Goal: Task Accomplishment & Management: Complete application form

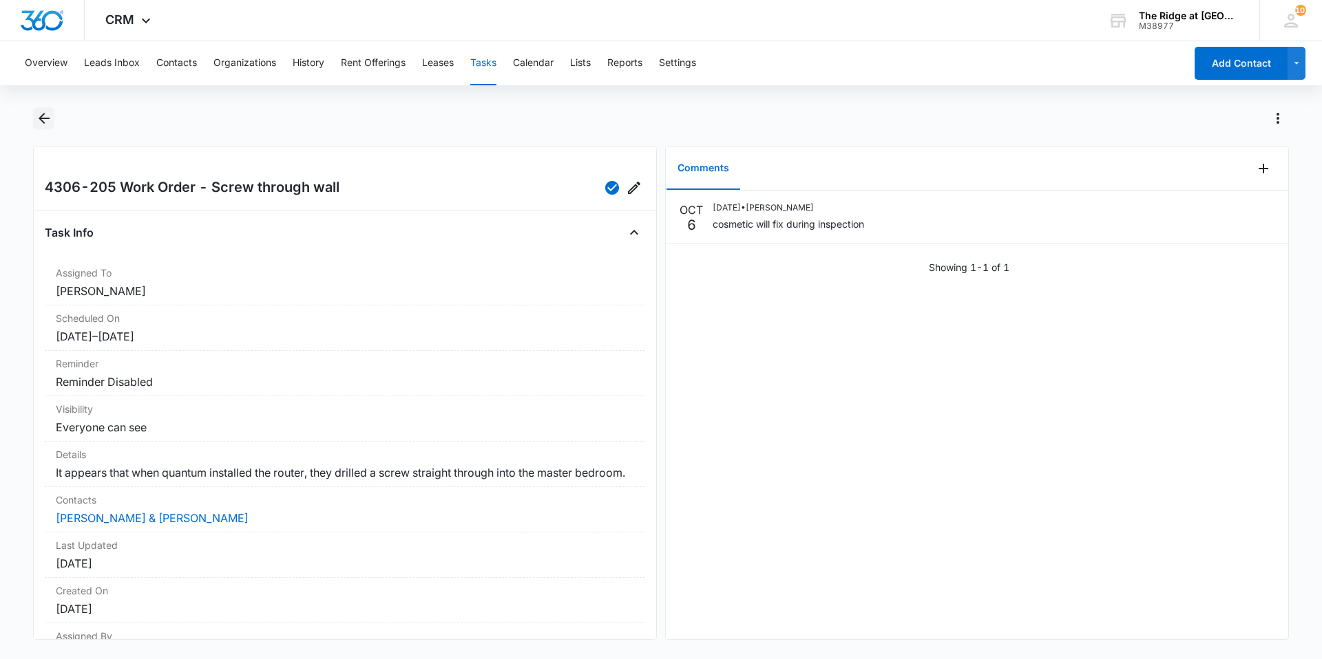
click at [51, 122] on icon "Back" at bounding box center [44, 118] width 17 height 17
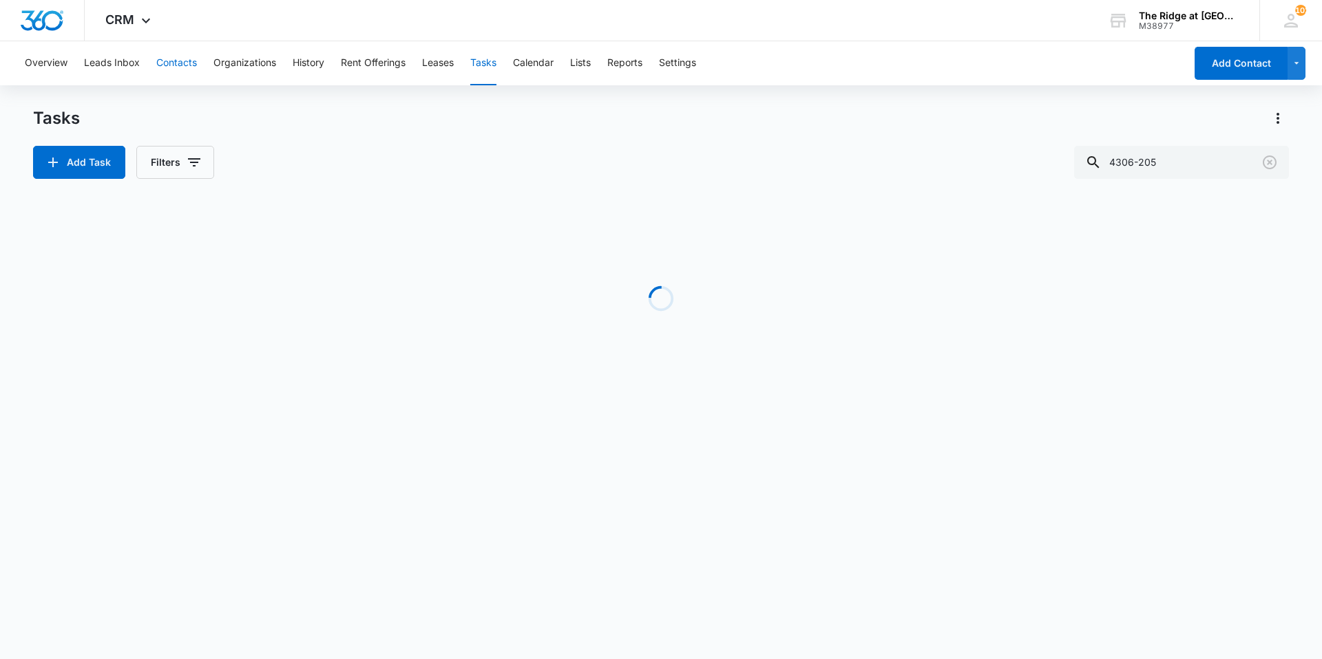
click at [180, 63] on button "Contacts" at bounding box center [176, 63] width 41 height 44
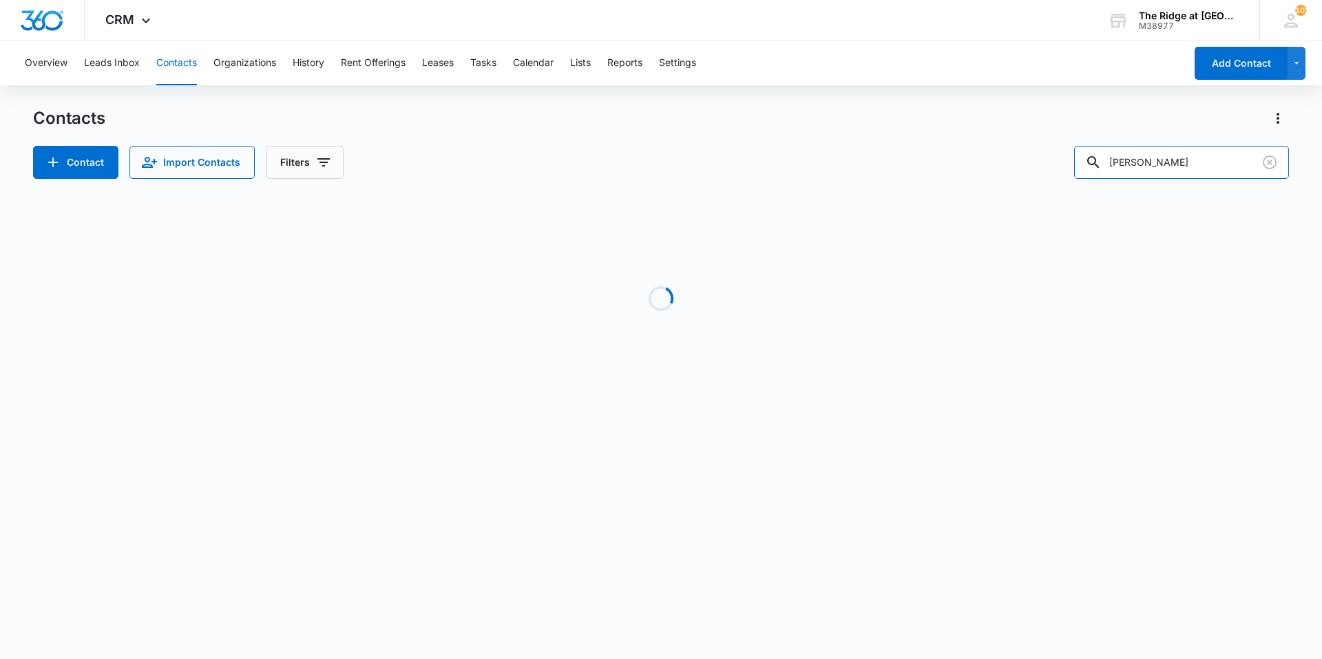
drag, startPoint x: 1114, startPoint y: 167, endPoint x: 1052, endPoint y: 151, distance: 63.8
click at [1058, 162] on div "Contact Import Contacts Filters [PERSON_NAME]" at bounding box center [660, 162] width 1255 height 33
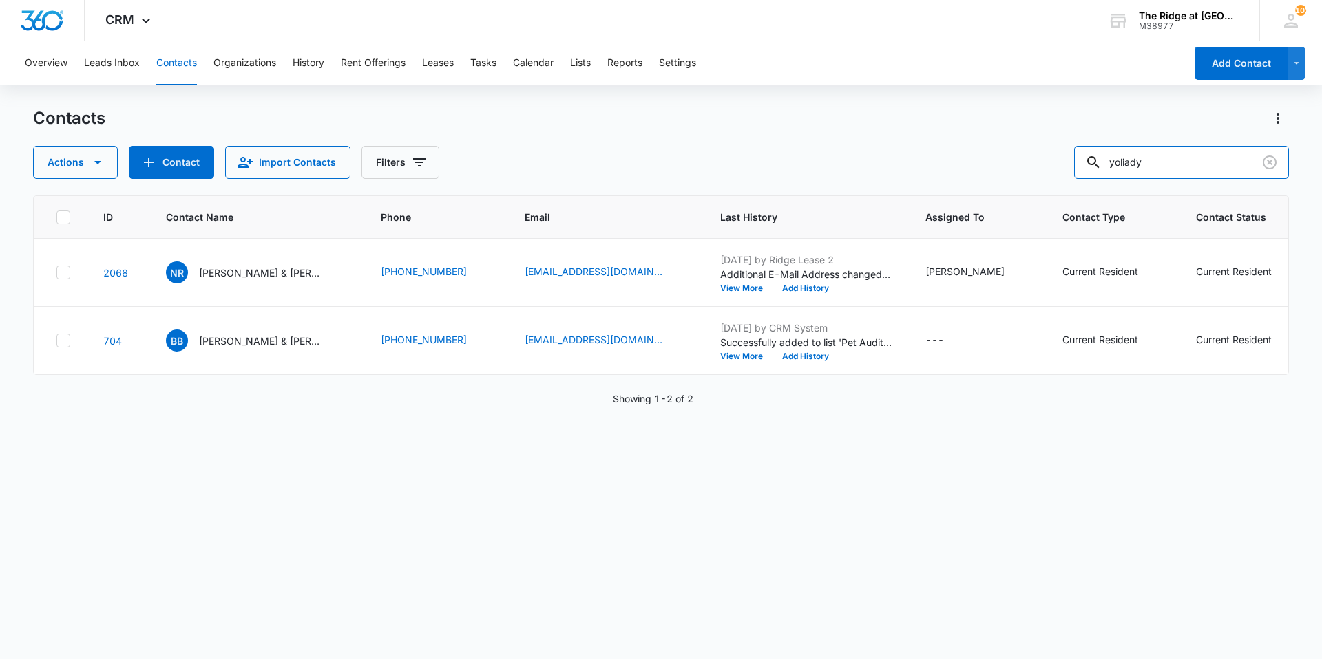
type input "yoliady"
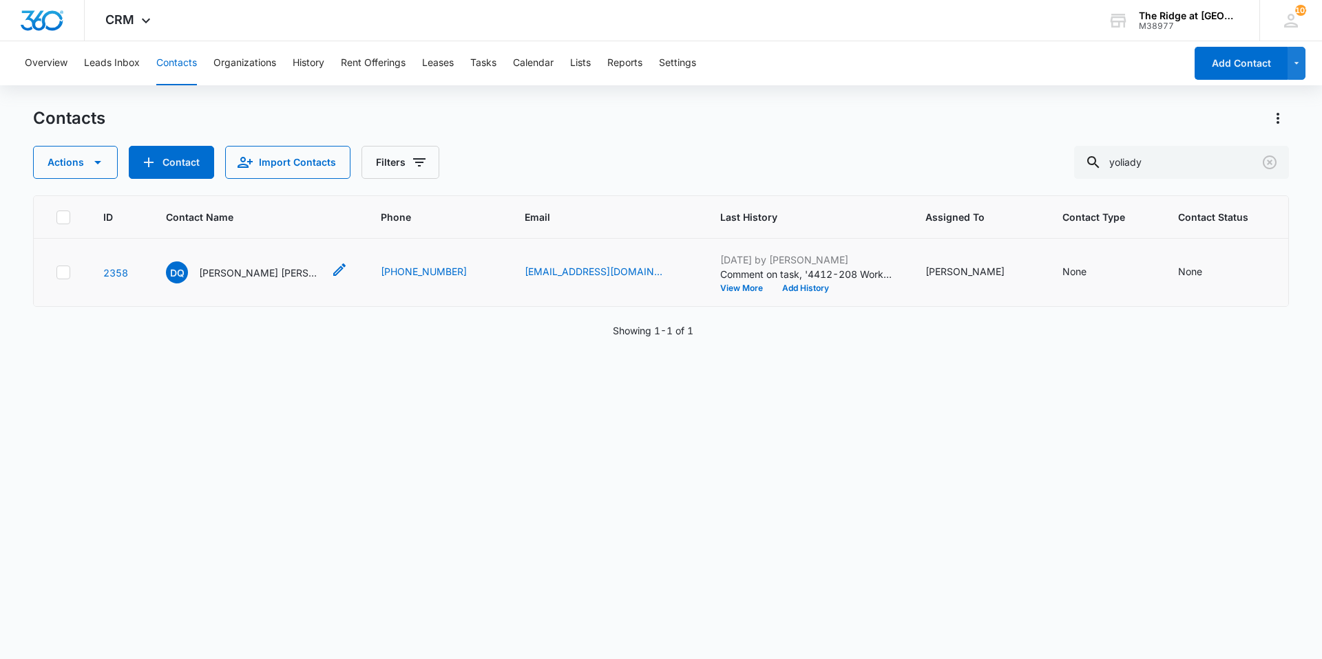
click at [215, 268] on p "[PERSON_NAME] [PERSON_NAME] [PERSON_NAME] [PERSON_NAME] [PERSON_NAME]" at bounding box center [261, 273] width 124 height 14
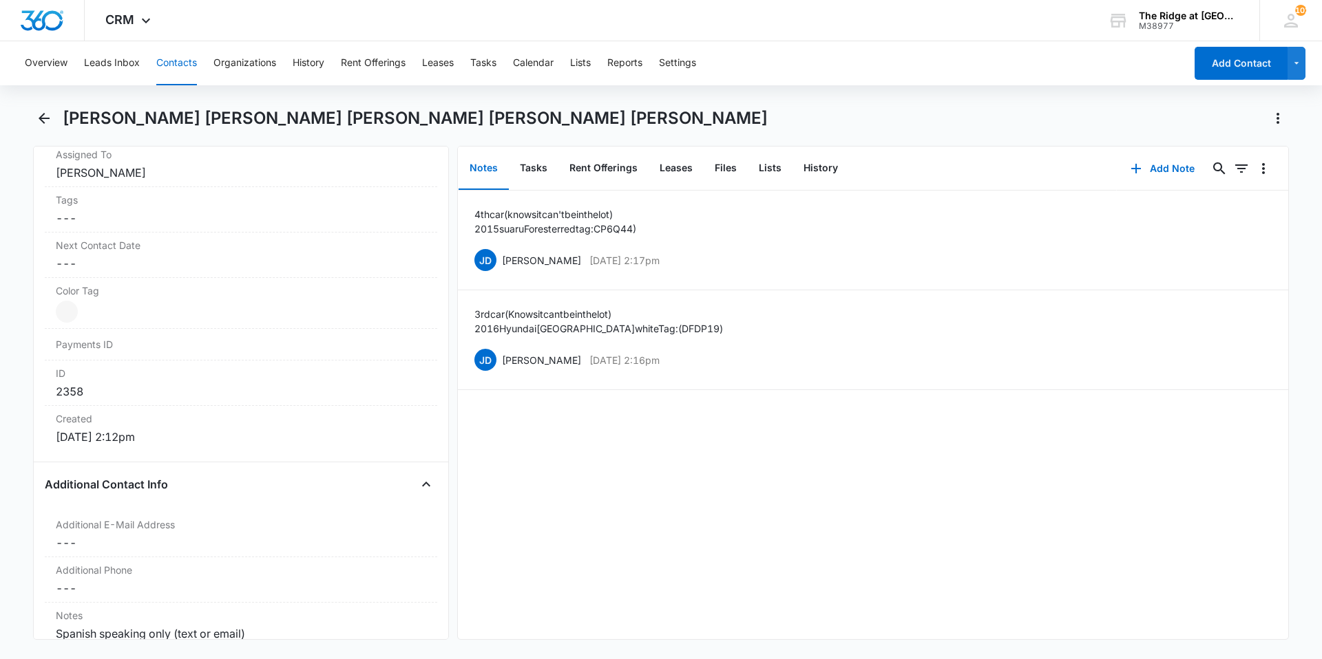
scroll to position [1170, 0]
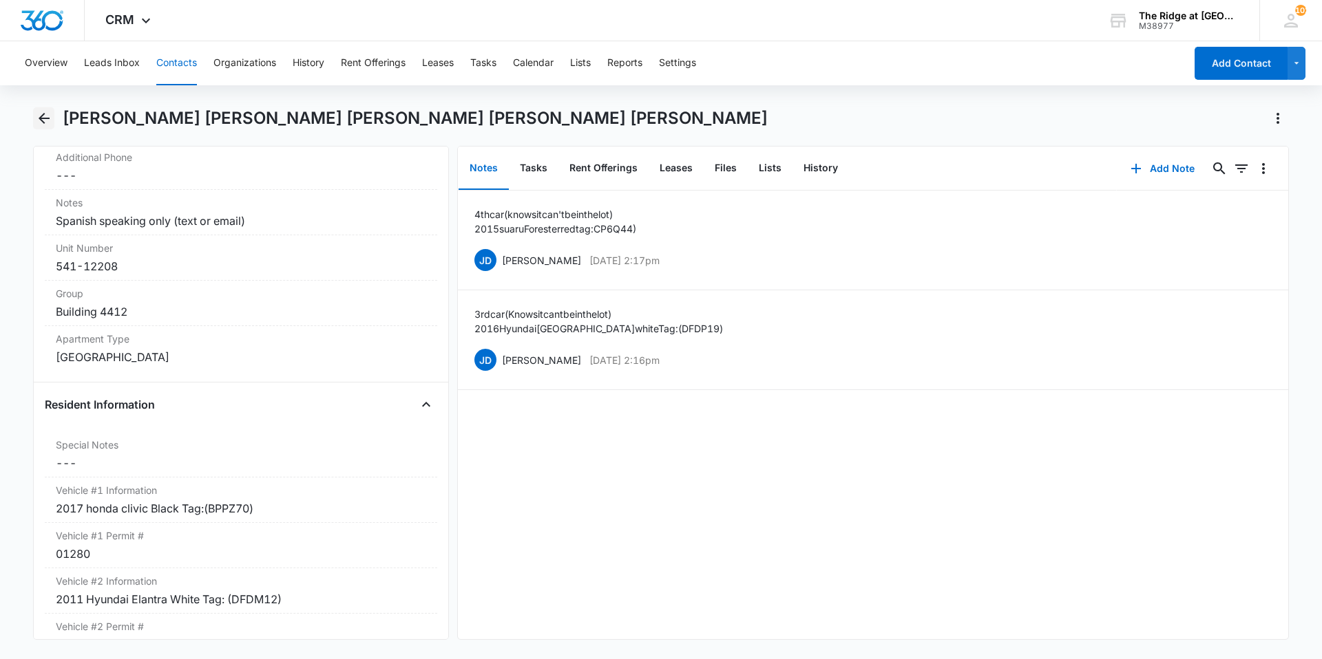
click at [36, 122] on icon "Back" at bounding box center [44, 118] width 17 height 17
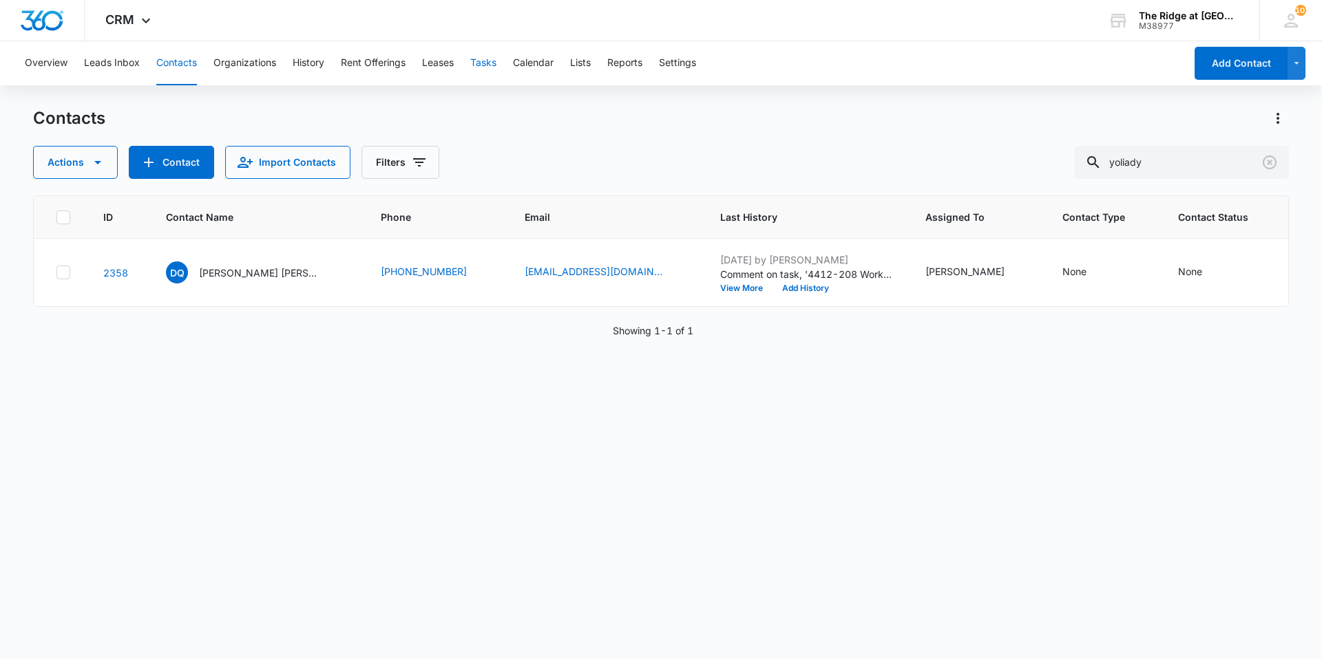
click at [485, 56] on button "Tasks" at bounding box center [483, 63] width 26 height 44
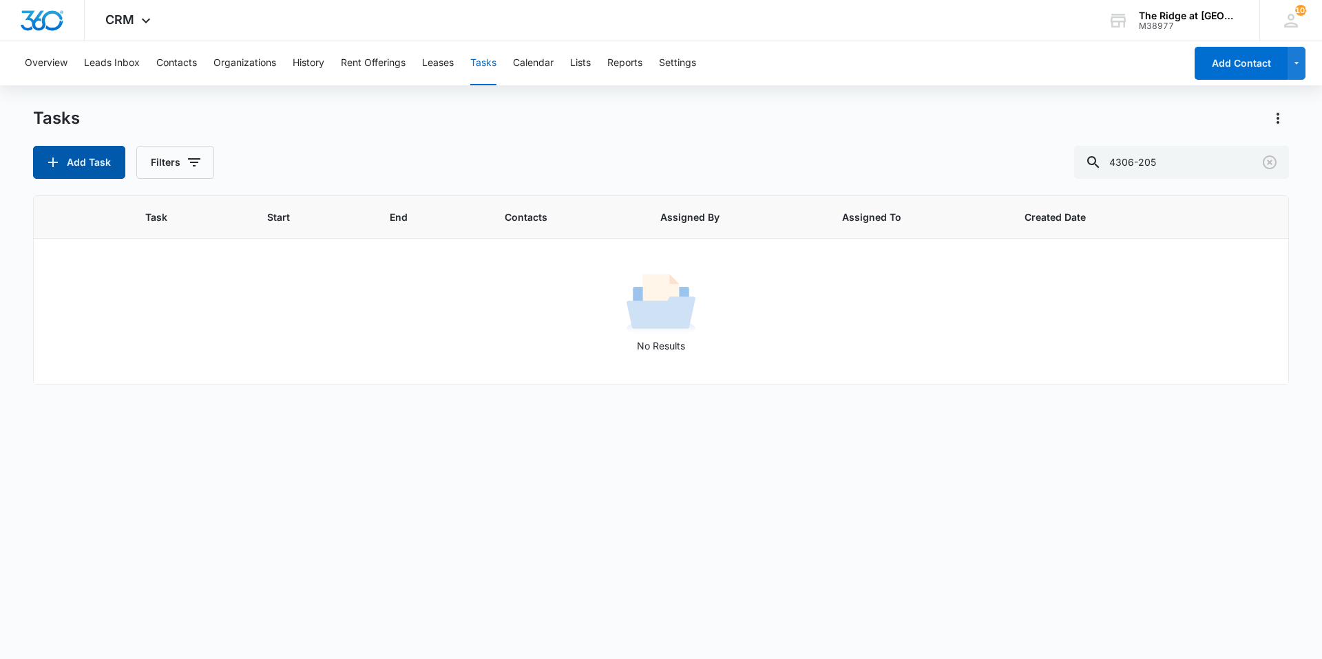
click at [92, 159] on button "Add Task" at bounding box center [79, 162] width 92 height 33
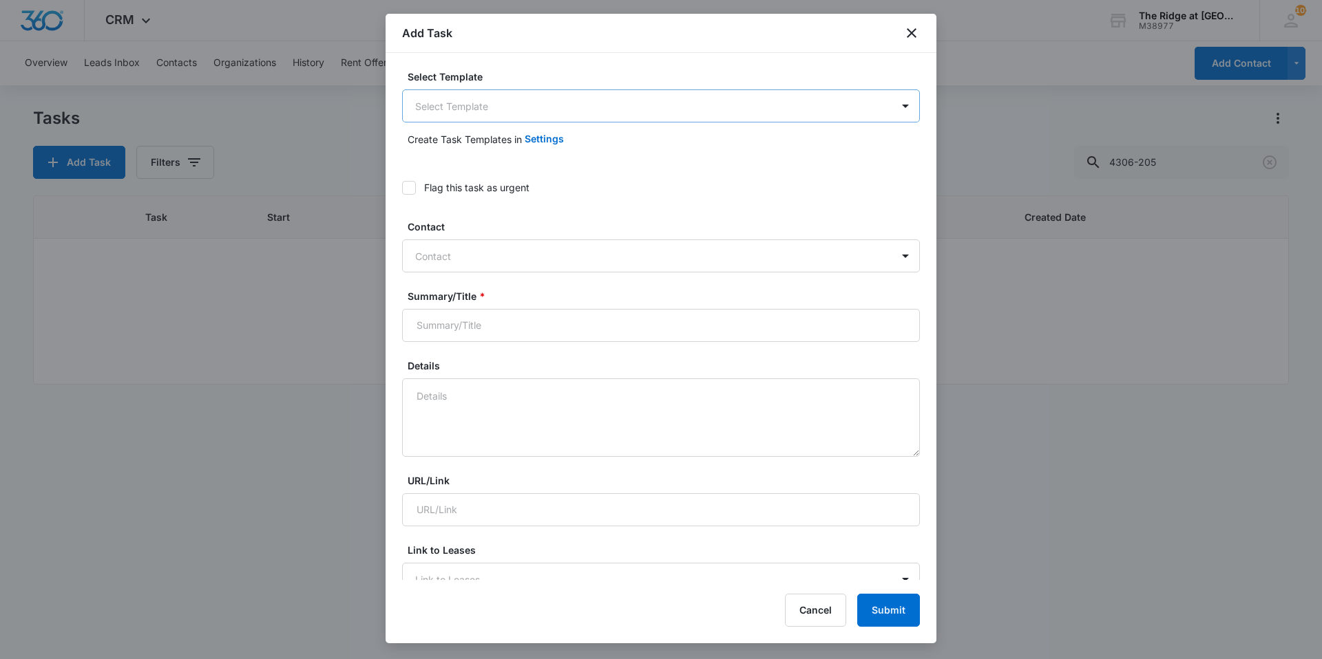
click at [474, 107] on body "CRM Apps Reputation Websites Forms CRM Email Social Content Ads Intelligence Fi…" at bounding box center [661, 329] width 1322 height 659
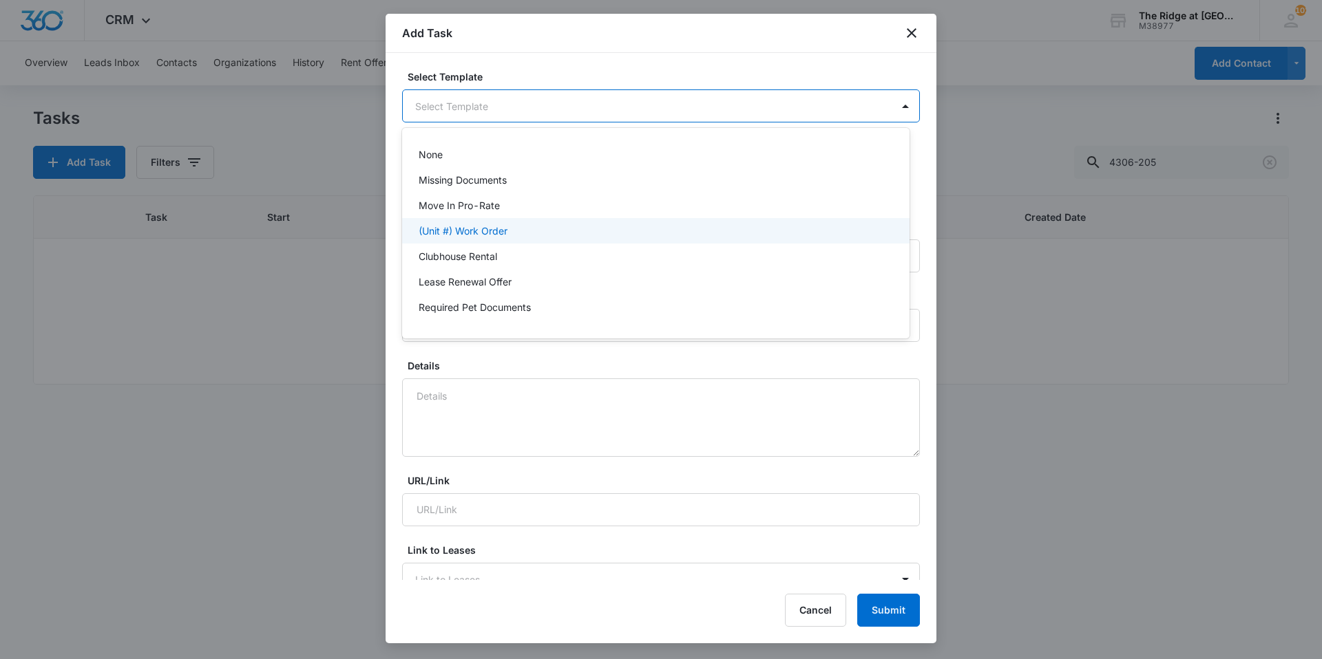
click at [465, 226] on p "(Unit #) Work Order" at bounding box center [462, 231] width 89 height 14
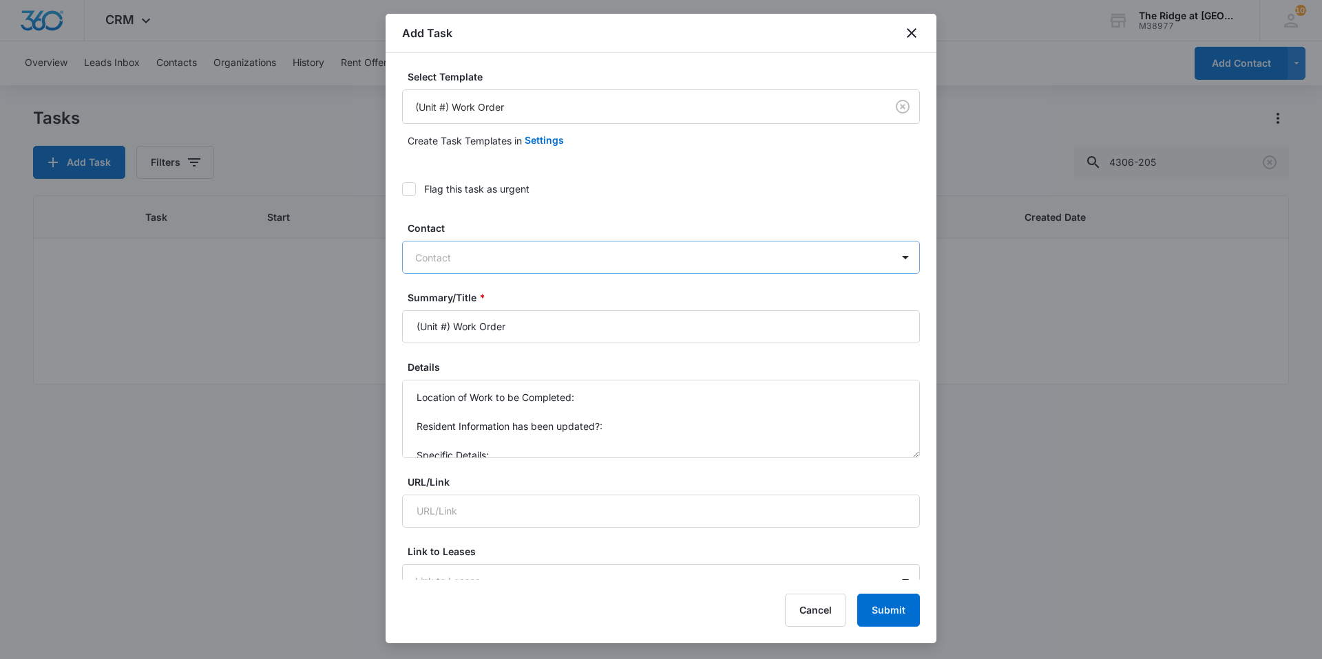
click at [452, 252] on div at bounding box center [652, 257] width 475 height 17
click at [457, 256] on div at bounding box center [652, 257] width 475 height 17
type input "[PERSON_NAME]"
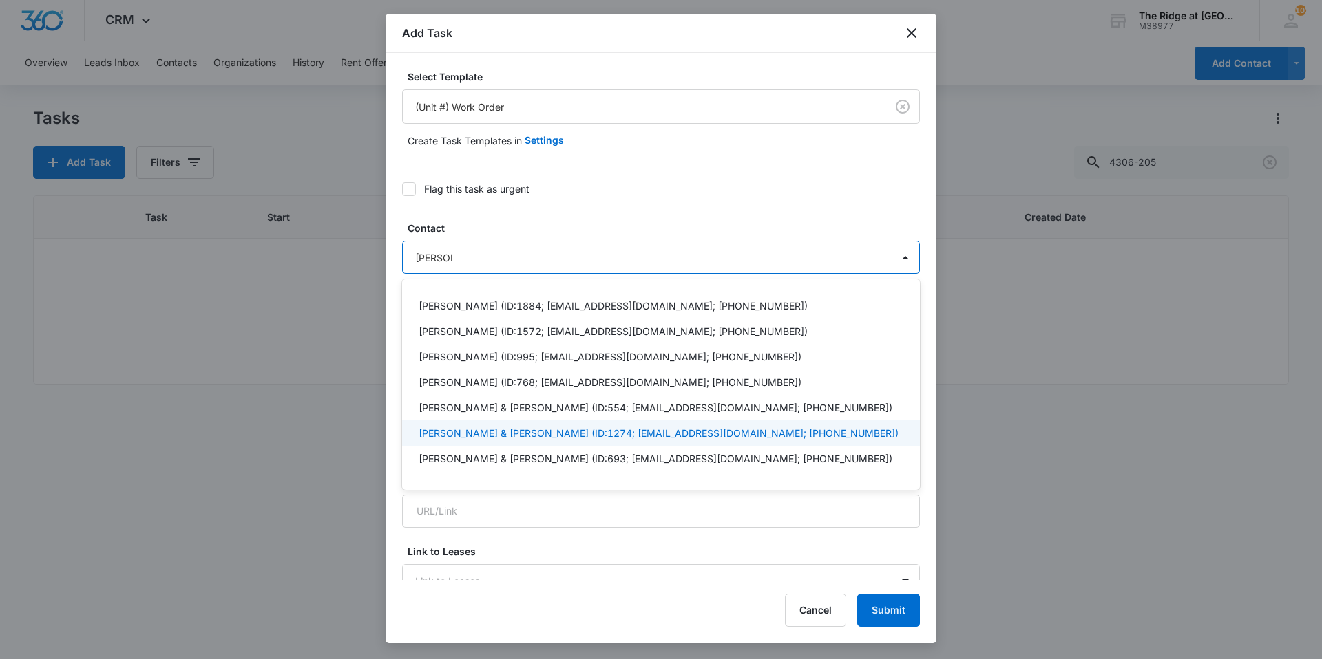
scroll to position [61, 0]
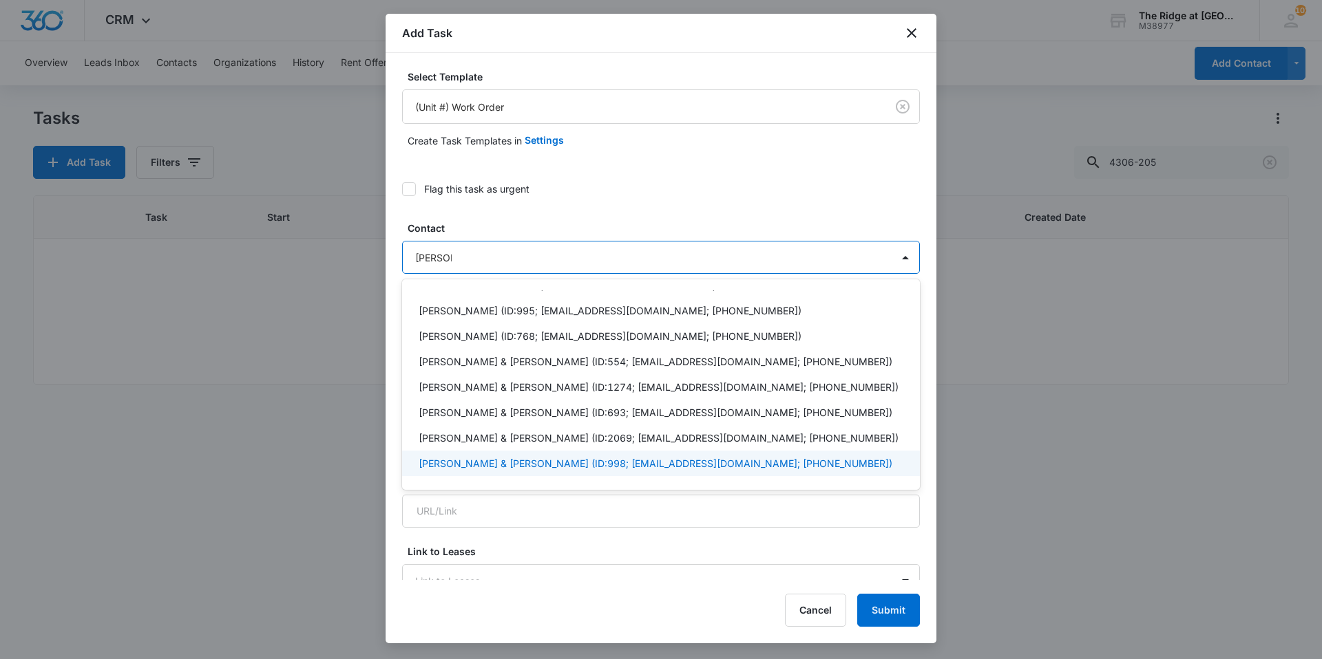
click at [478, 461] on p "[PERSON_NAME] & [PERSON_NAME] (ID:998; [EMAIL_ADDRESS][DOMAIN_NAME]; [PHONE_NUM…" at bounding box center [655, 463] width 474 height 14
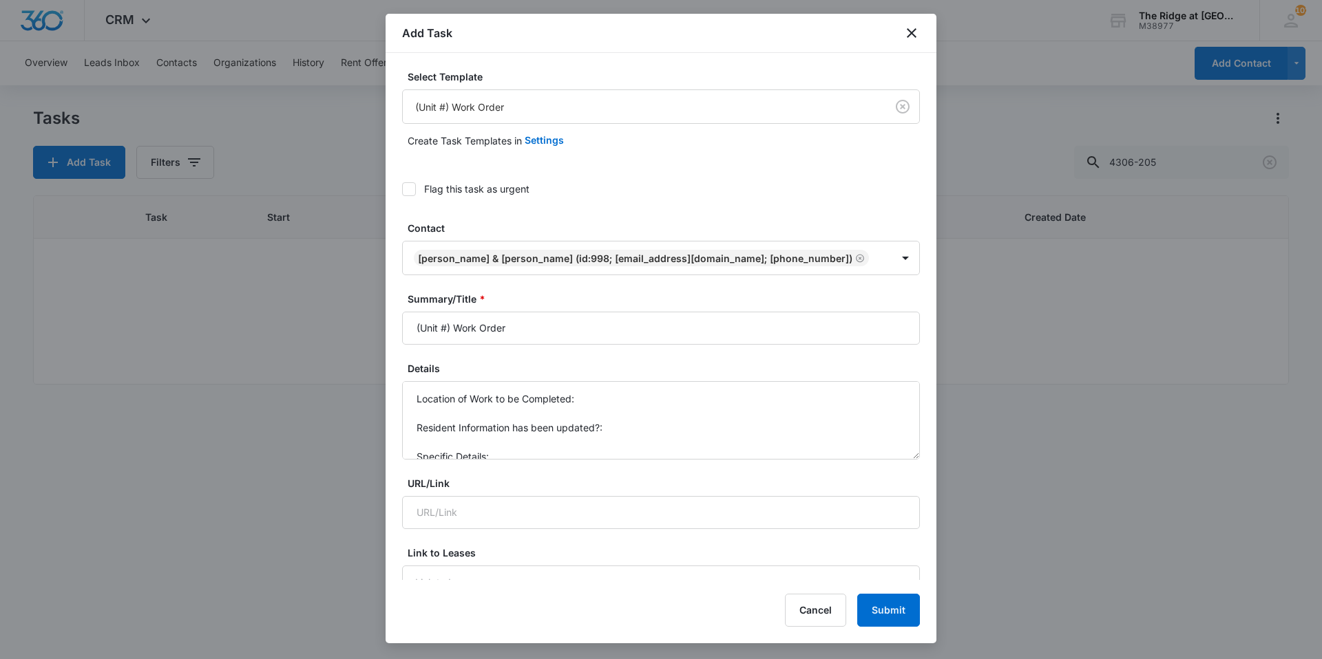
click at [494, 235] on label "Contact" at bounding box center [666, 228] width 518 height 14
drag, startPoint x: 455, startPoint y: 326, endPoint x: 403, endPoint y: 330, distance: 52.4
click at [403, 330] on input "(Unit #) Work Order" at bounding box center [661, 328] width 518 height 33
click at [565, 330] on input "4368-205 Work Order" at bounding box center [661, 328] width 518 height 33
type input "4368-205 Work Order"
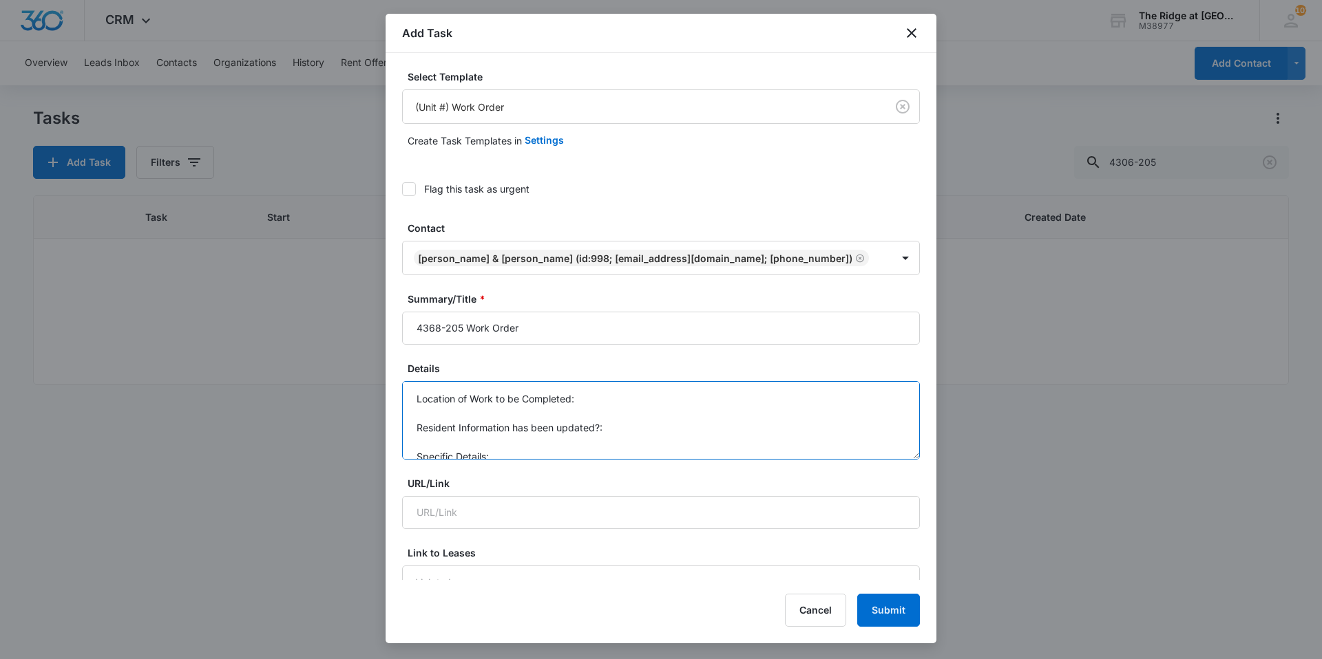
scroll to position [14, 0]
drag, startPoint x: 413, startPoint y: 401, endPoint x: 522, endPoint y: 465, distance: 125.8
type textarea "R"
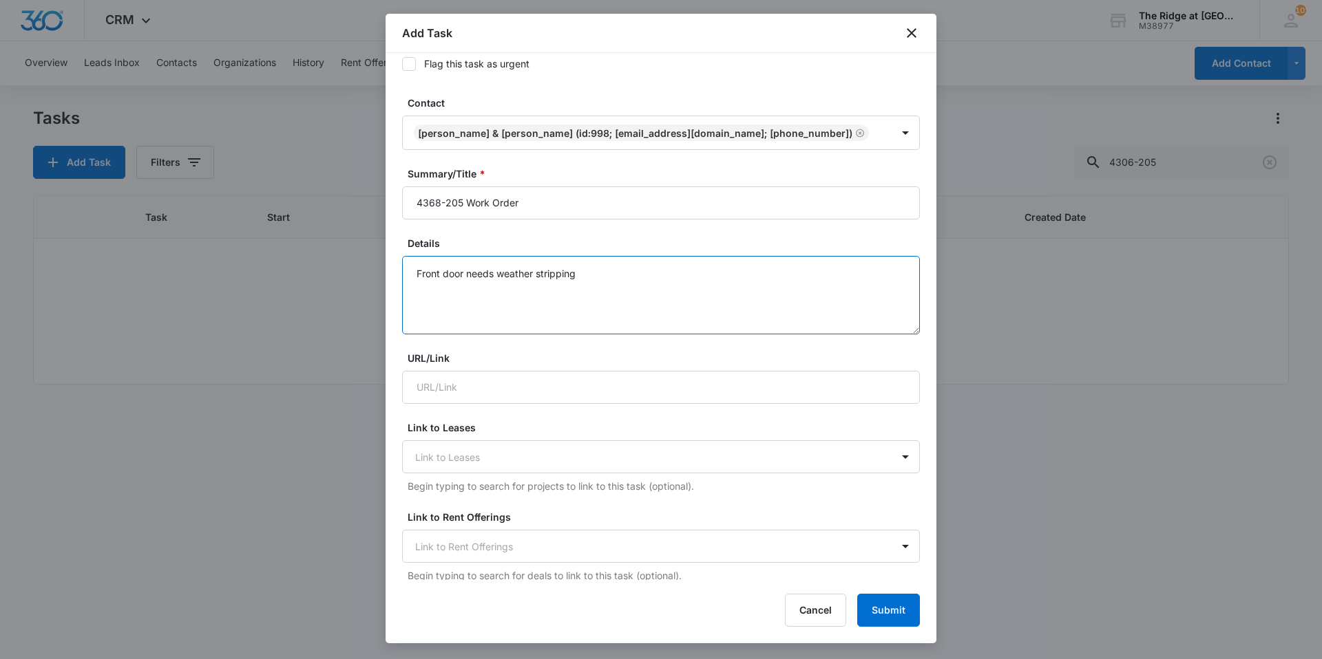
scroll to position [688, 0]
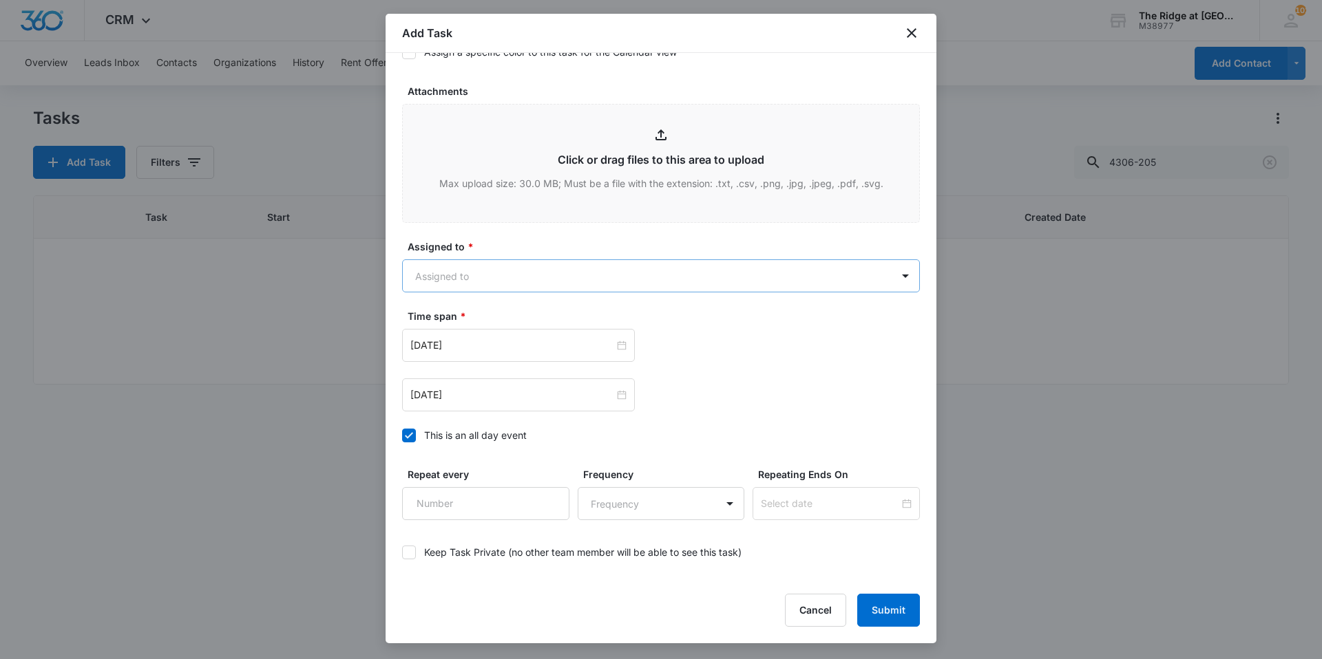
type textarea "Front door needs weather stripping"
click at [499, 274] on body "CRM Apps Reputation Websites Forms CRM Email Social Content Ads Intelligence Fi…" at bounding box center [661, 329] width 1322 height 659
type input "ricar"
click at [491, 322] on div "[PERSON_NAME]" at bounding box center [653, 324] width 471 height 14
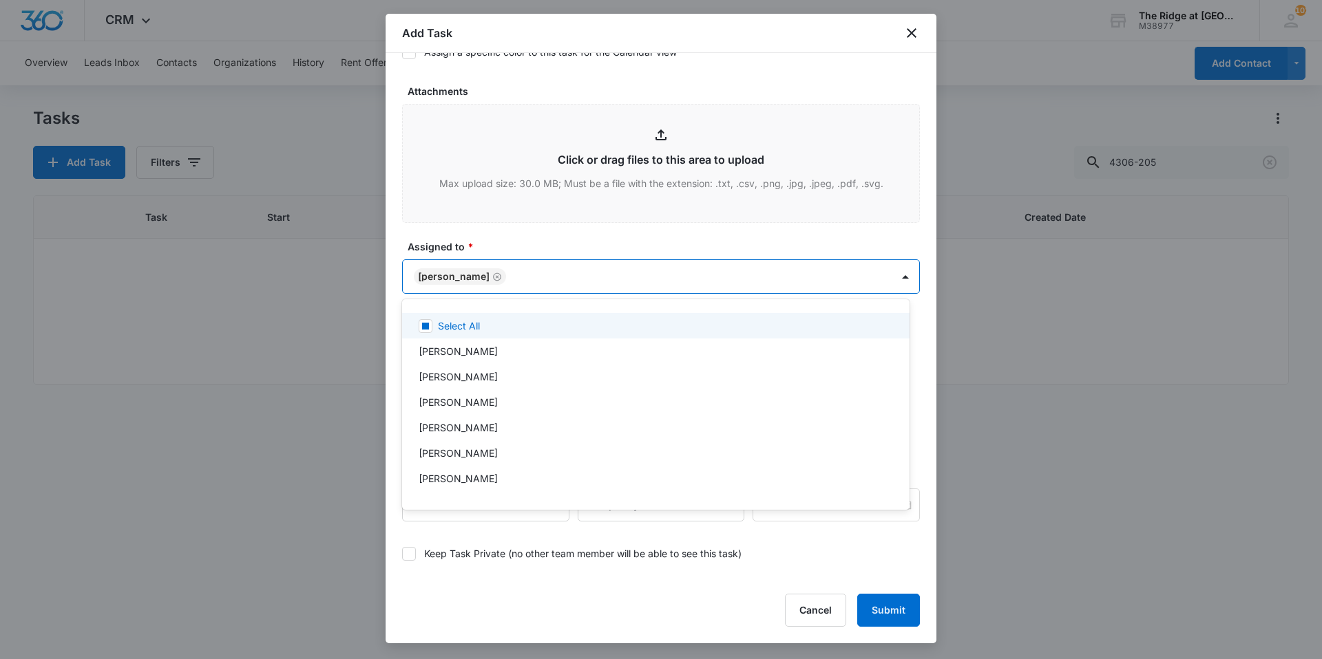
click at [509, 255] on div at bounding box center [661, 329] width 1322 height 659
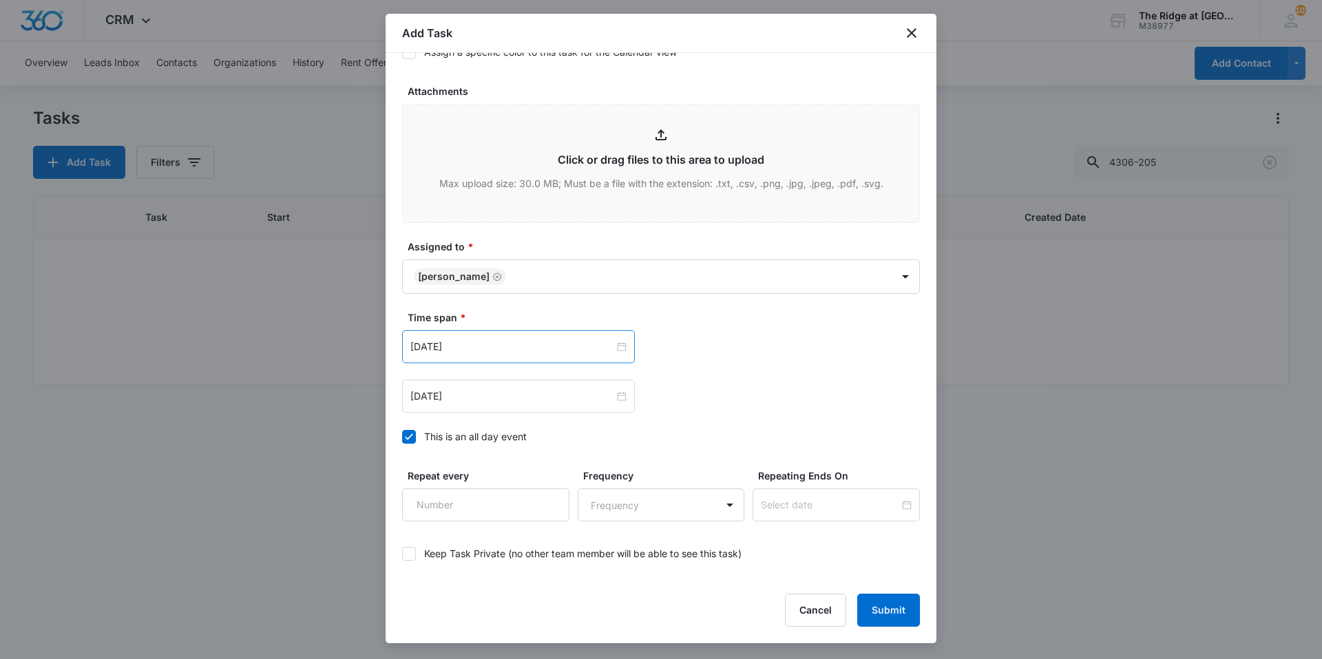
click at [503, 361] on div "[DATE]" at bounding box center [518, 346] width 233 height 33
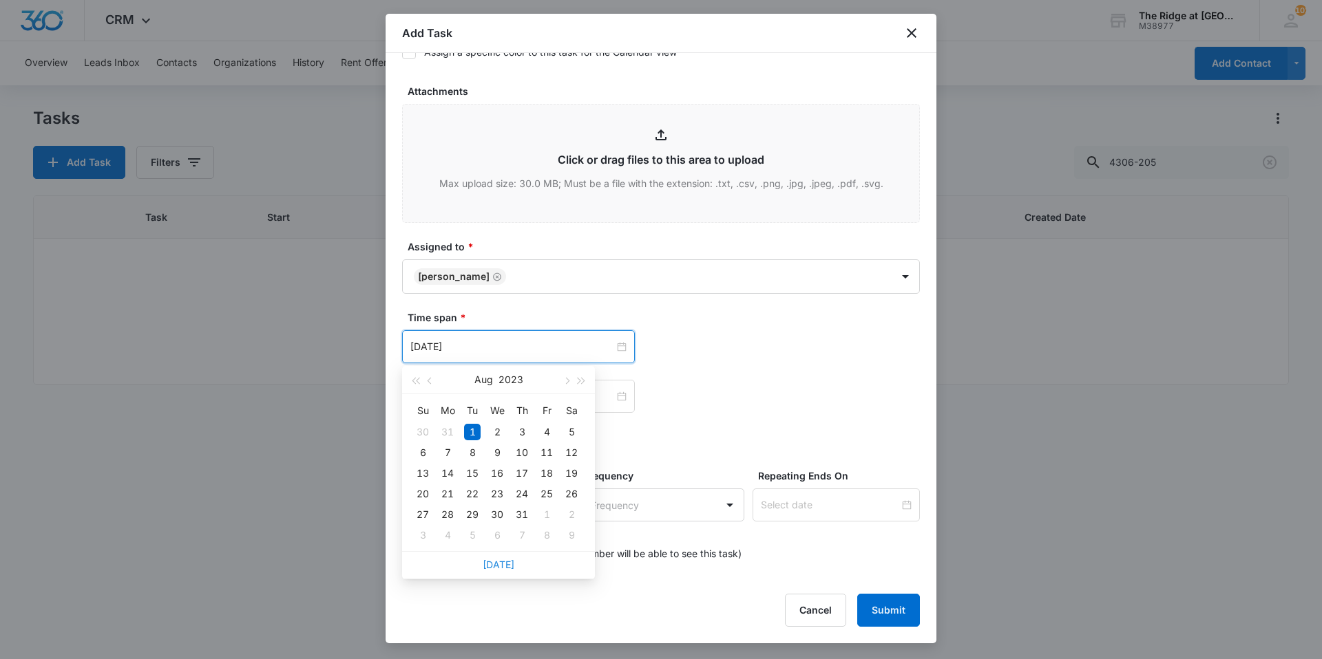
click at [500, 566] on link "[DATE]" at bounding box center [499, 565] width 32 height 12
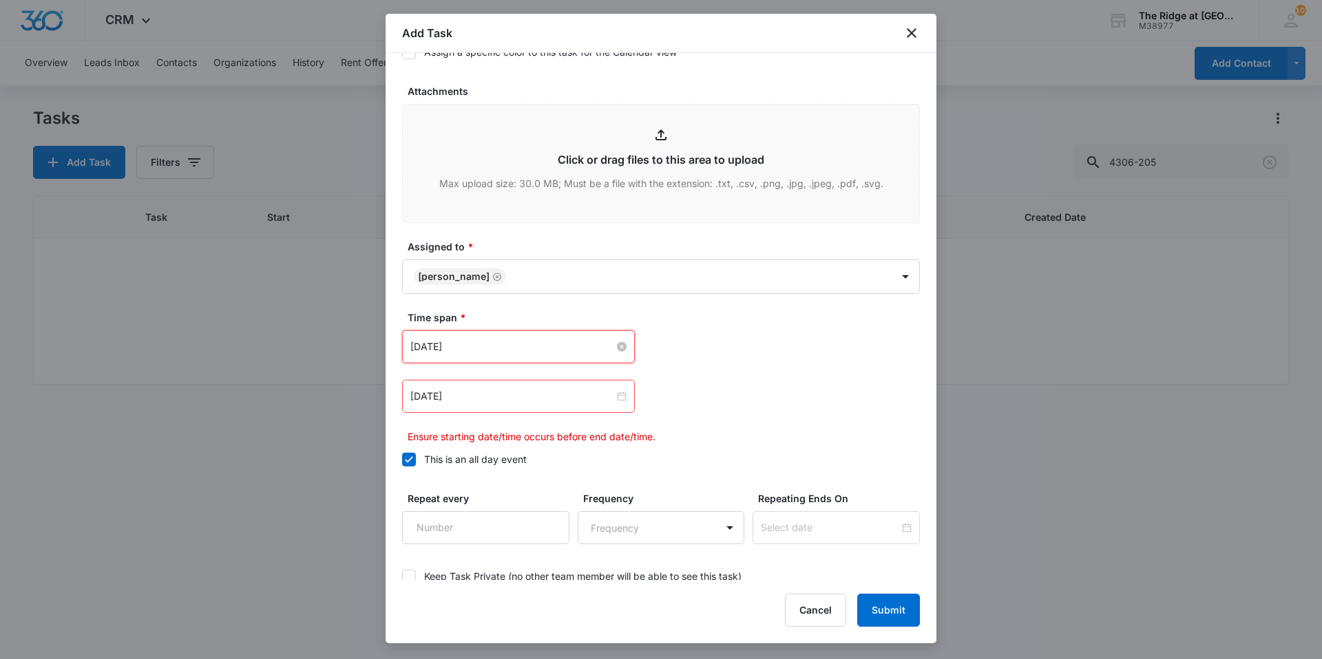
click at [494, 346] on input "[DATE]" at bounding box center [512, 346] width 204 height 15
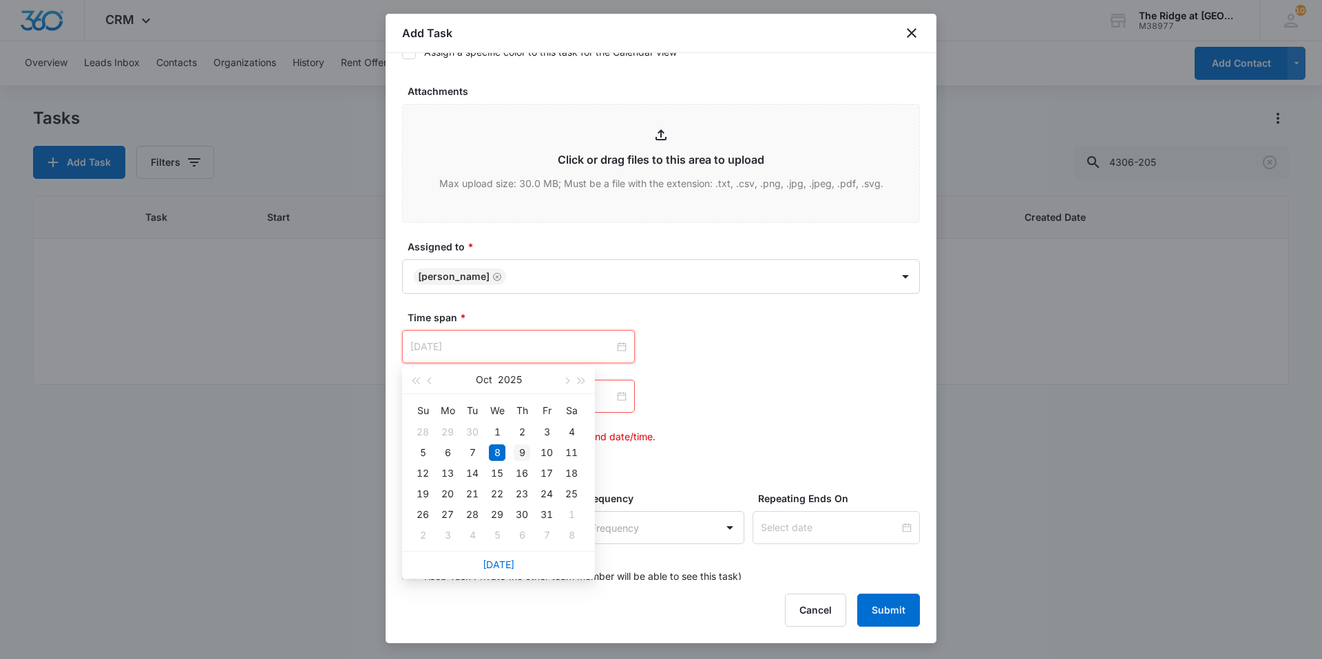
type input "[DATE]"
click at [525, 457] on div "9" at bounding box center [521, 453] width 17 height 17
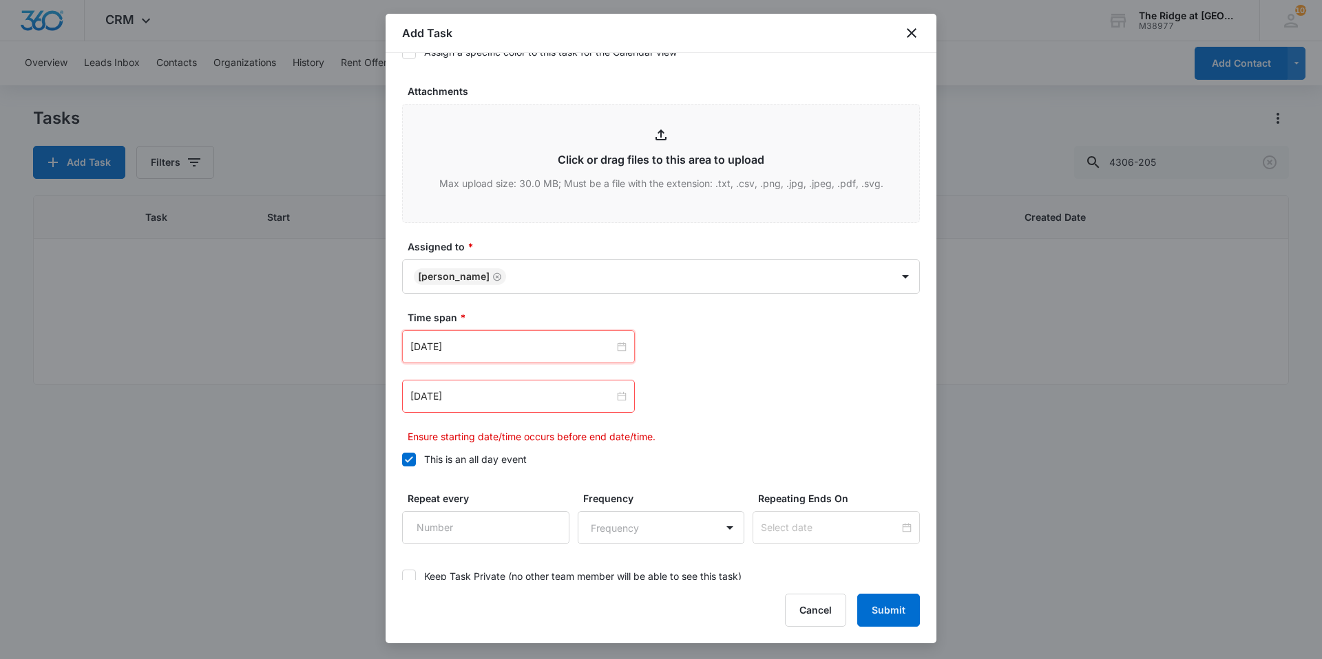
click at [761, 333] on div "[DATE] [DATE] Su Mo Tu We Th Fr Sa 28 29 30 1 2 3 4 5 6 7 8 9 10 11 12 13 14 15…" at bounding box center [661, 346] width 518 height 33
click at [524, 390] on input "[DATE]" at bounding box center [512, 396] width 204 height 15
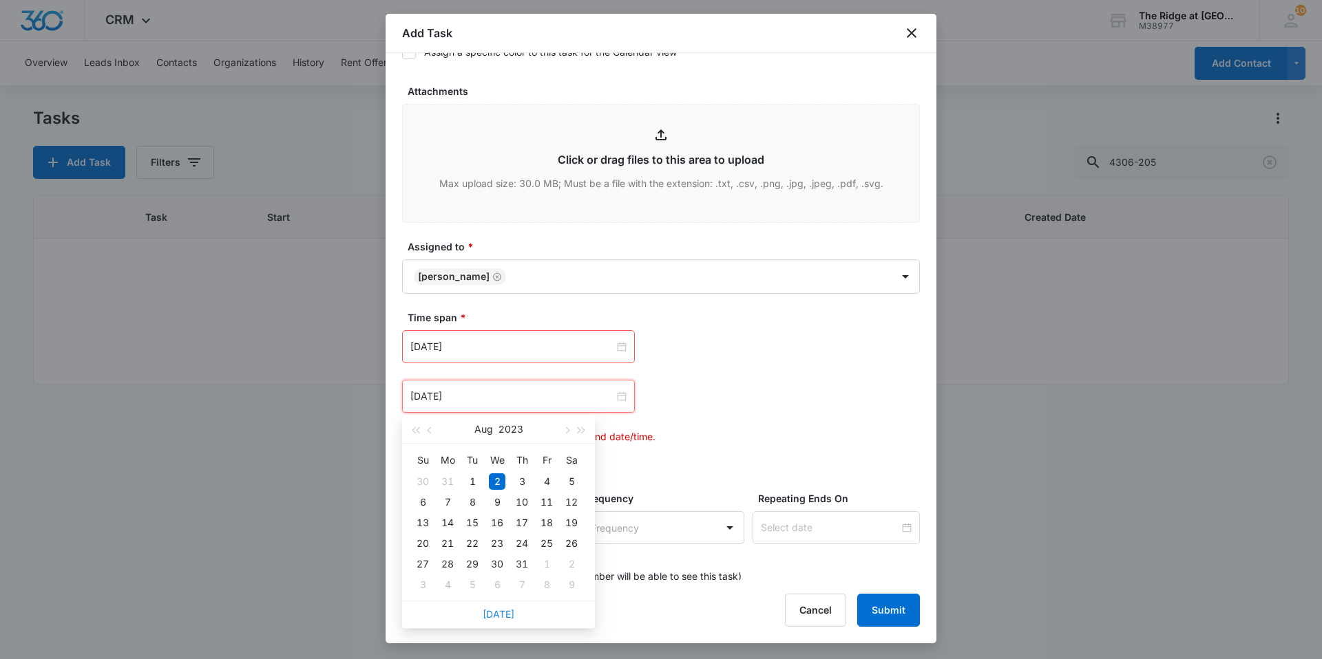
click at [505, 619] on link "[DATE]" at bounding box center [499, 614] width 32 height 12
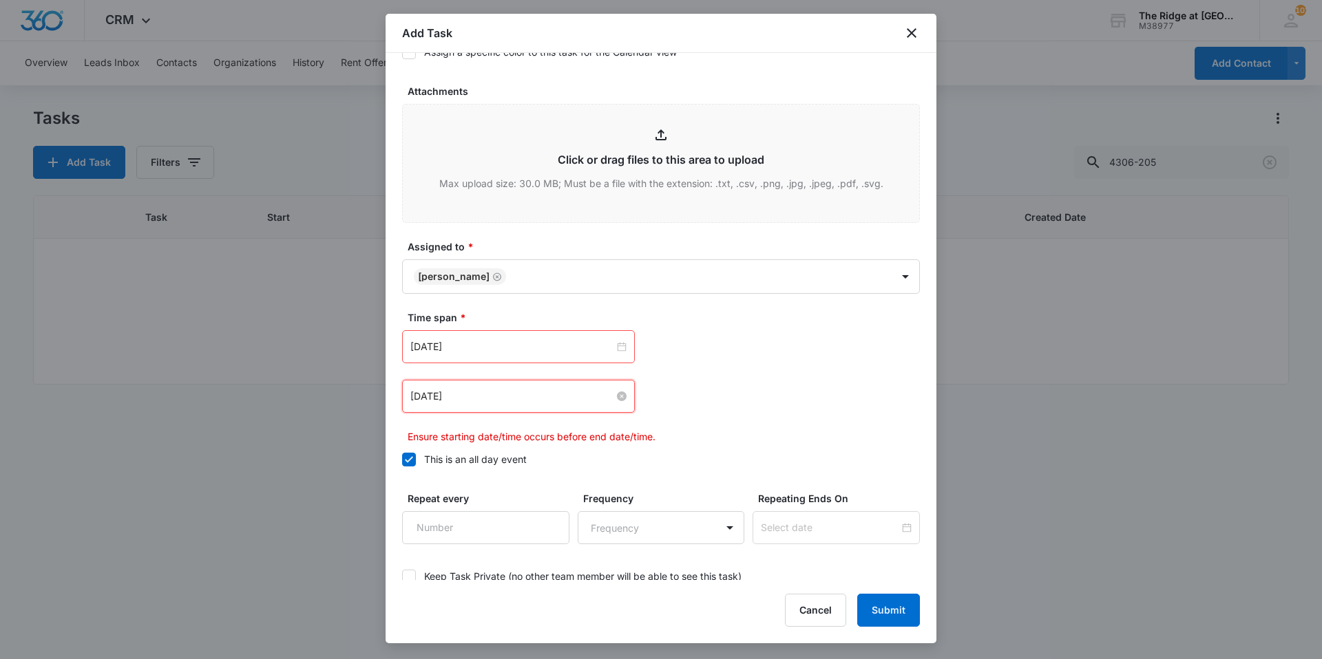
click at [508, 393] on input "[DATE]" at bounding box center [512, 396] width 204 height 15
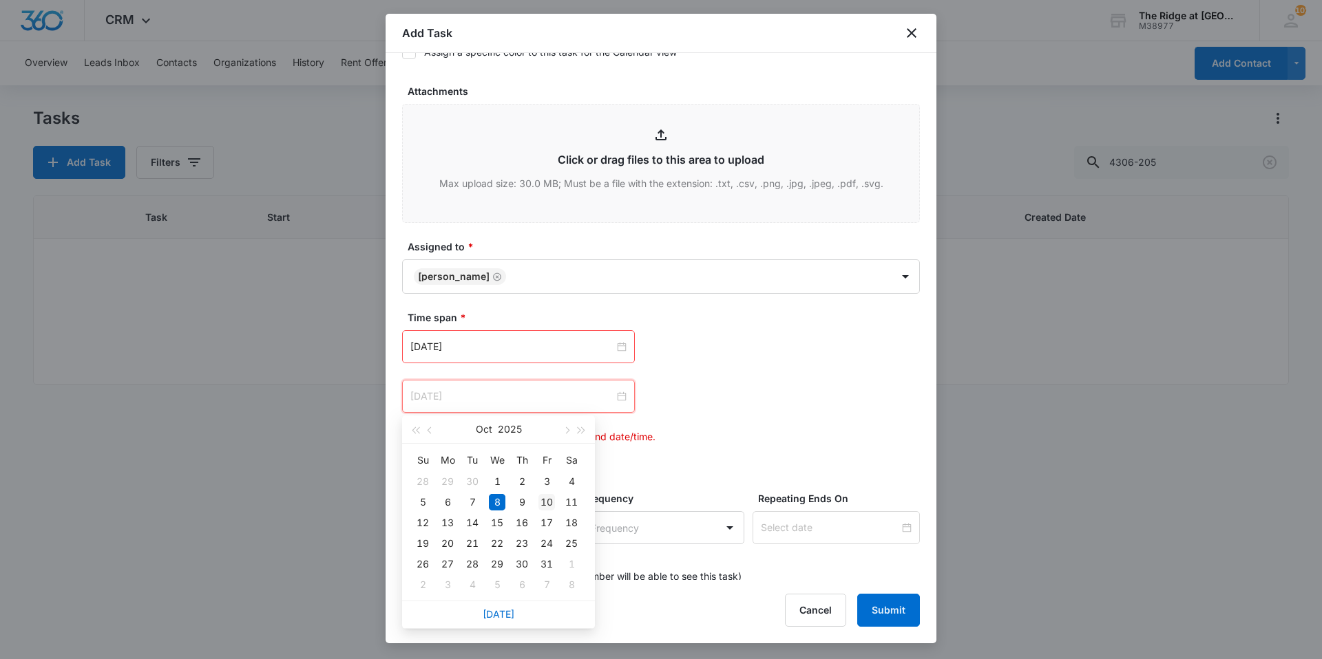
click at [547, 503] on div "10" at bounding box center [546, 502] width 17 height 17
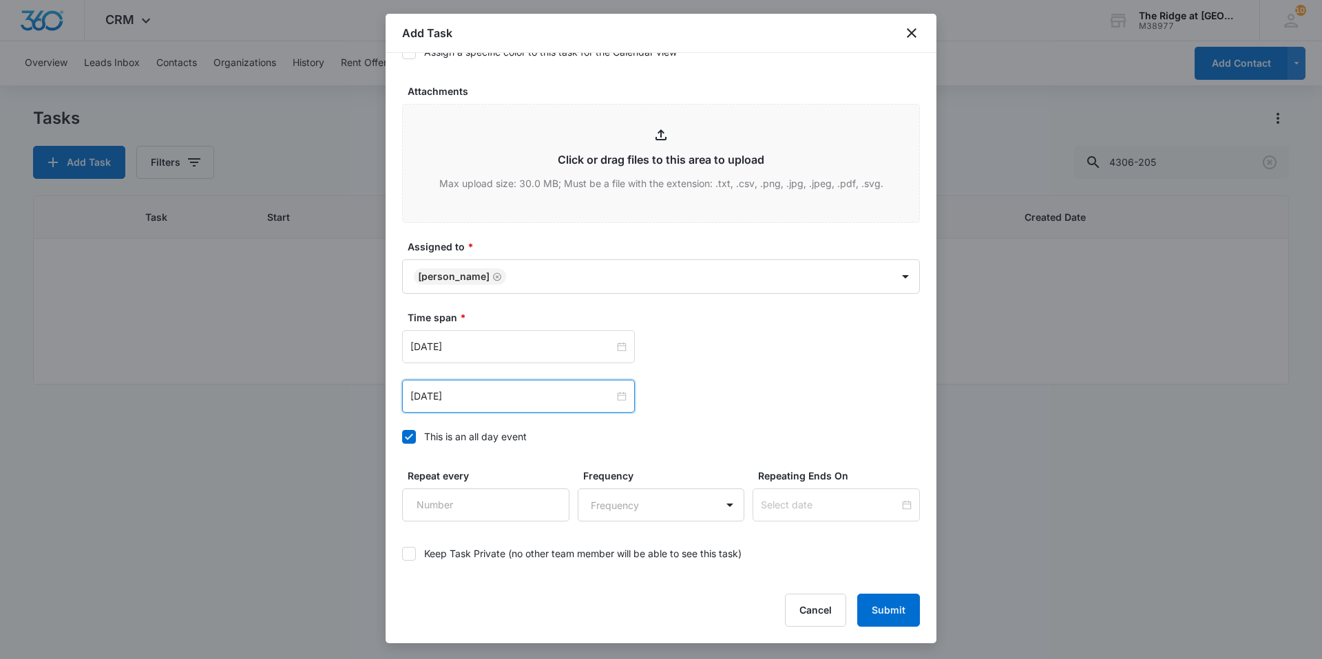
click at [743, 363] on div "[DATE] [DATE] Su Mo Tu We Th Fr Sa 28 29 30 1 2 3 4 5 6 7 8 9 10 11 12 13 14 15…" at bounding box center [661, 346] width 518 height 33
click at [485, 412] on div "[DATE]" at bounding box center [518, 396] width 233 height 33
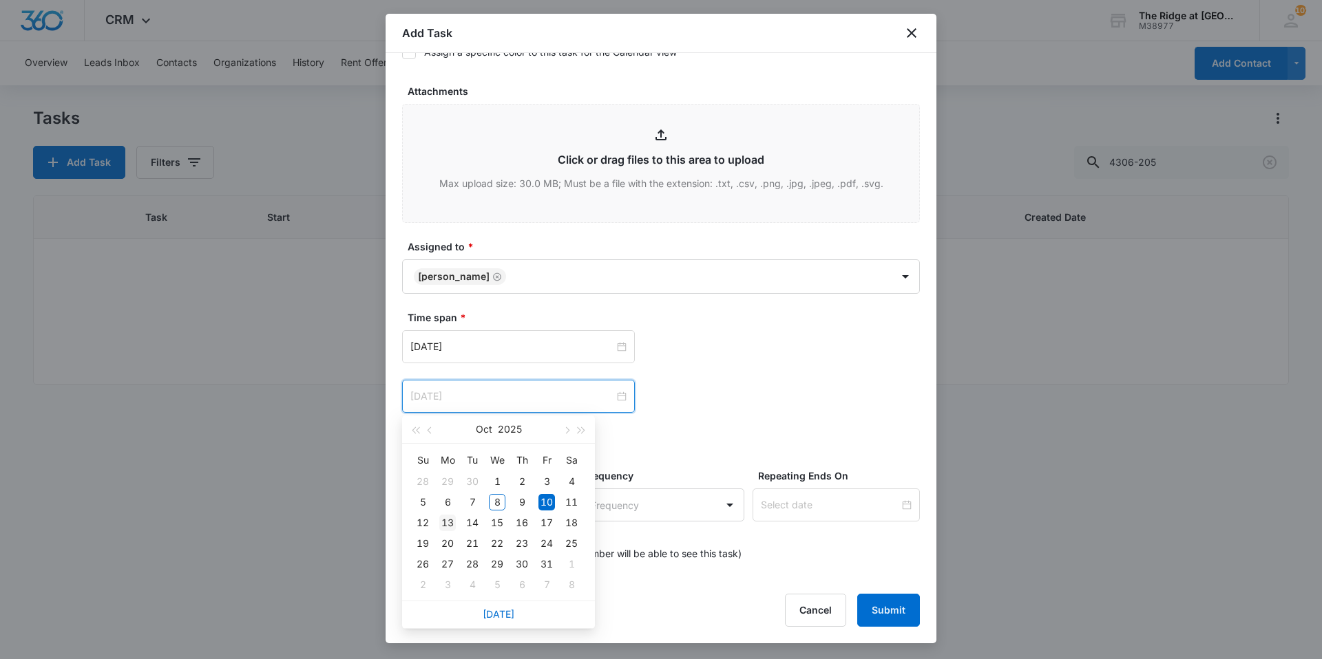
type input "[DATE]"
click at [451, 527] on div "13" at bounding box center [447, 523] width 17 height 17
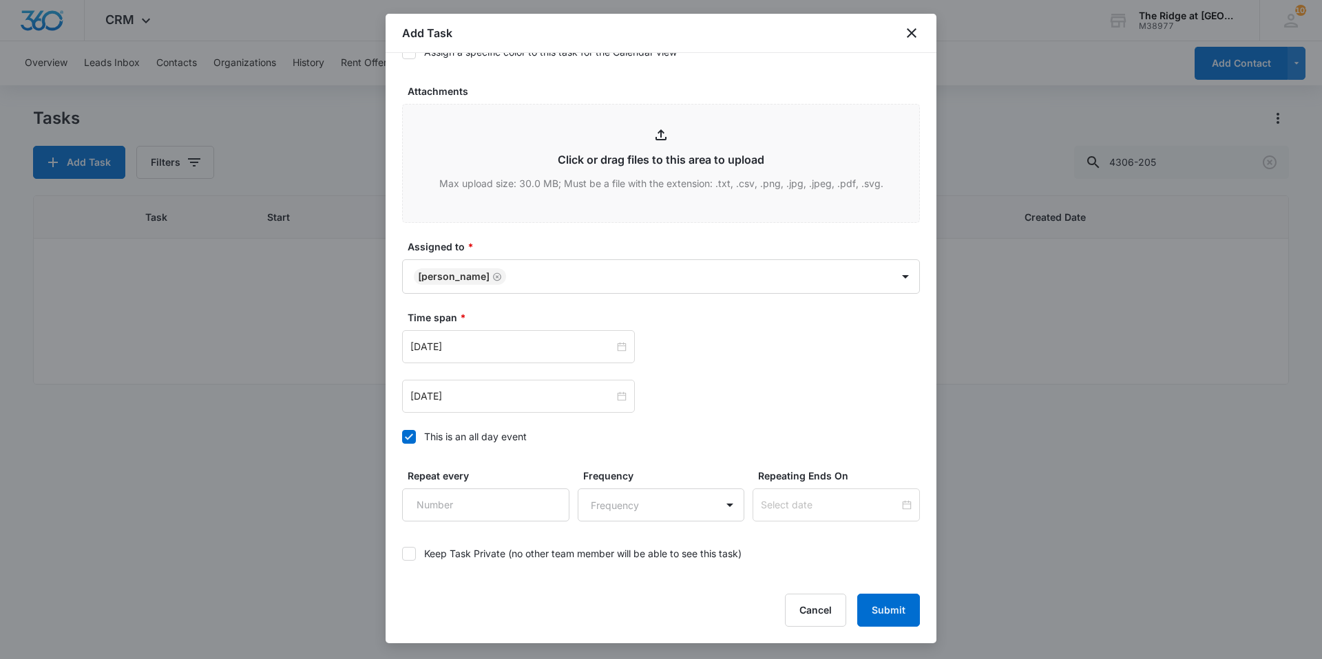
click at [765, 367] on div "[DATE] [DATE] Su Mo Tu We Th Fr Sa 28 29 30 1 2 3 4 5 6 7 8 9 10 11 12 13 14 15…" at bounding box center [661, 371] width 518 height 83
click at [838, 321] on label "Time span *" at bounding box center [666, 317] width 518 height 14
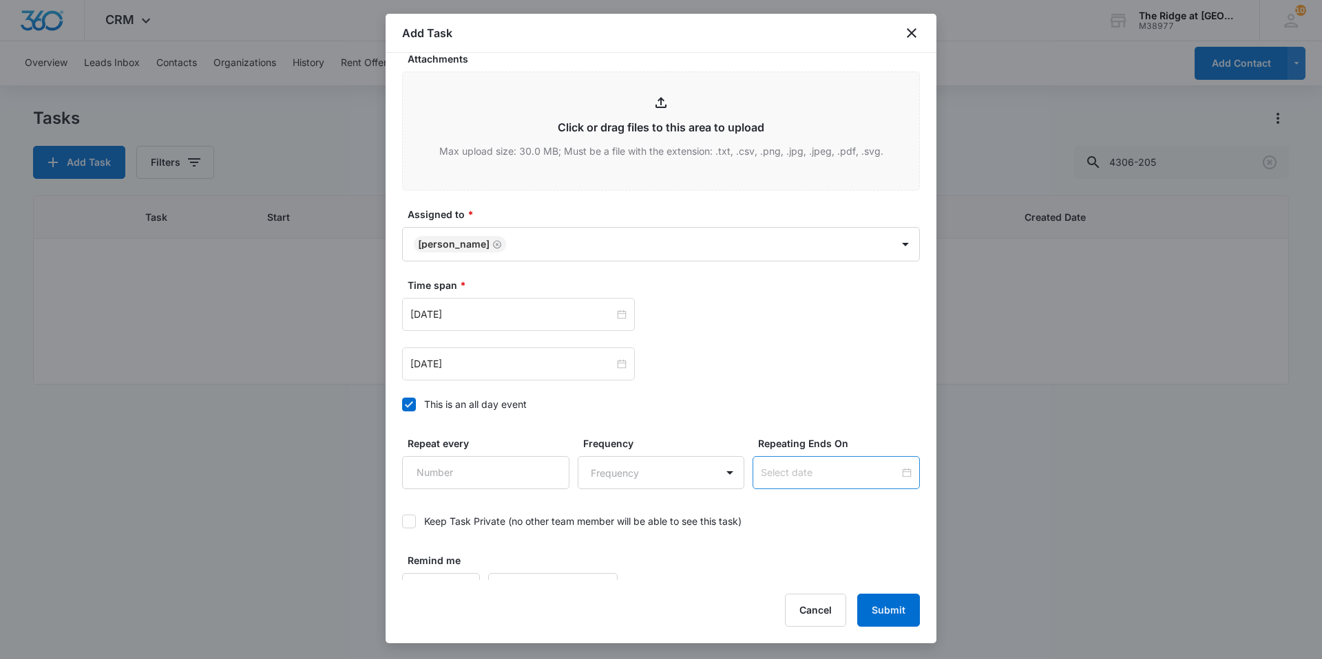
scroll to position [747, 0]
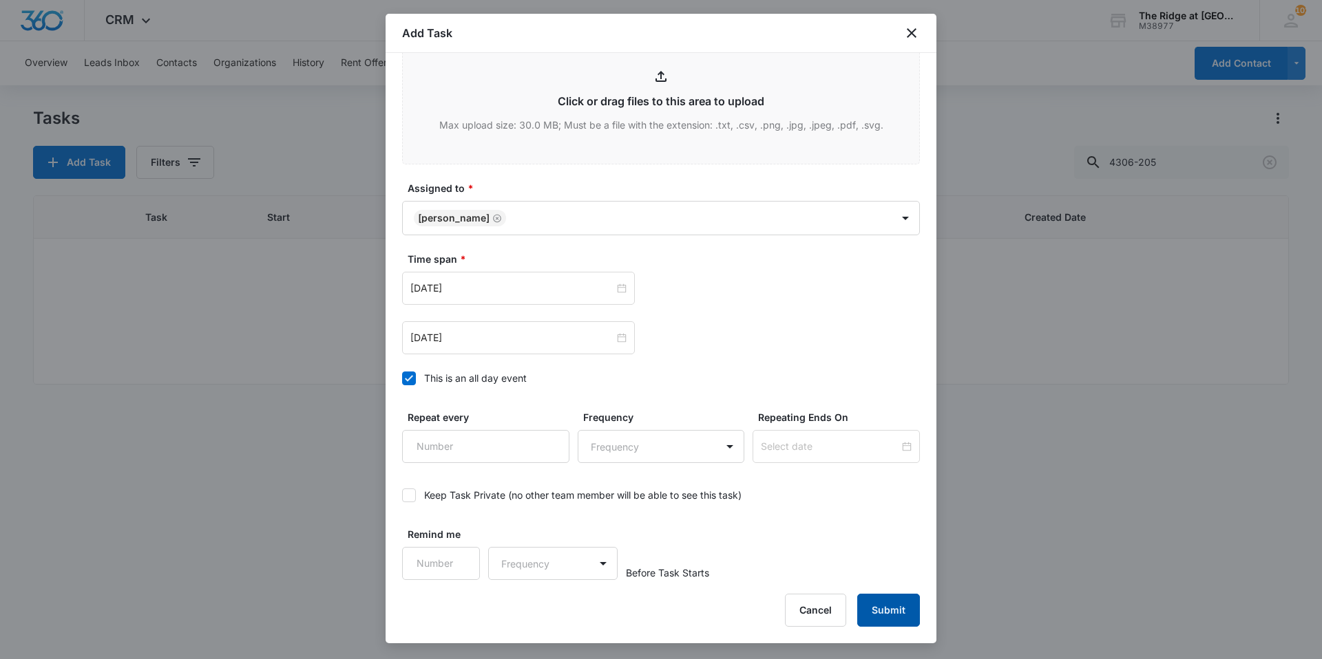
click at [872, 609] on button "Submit" at bounding box center [888, 610] width 63 height 33
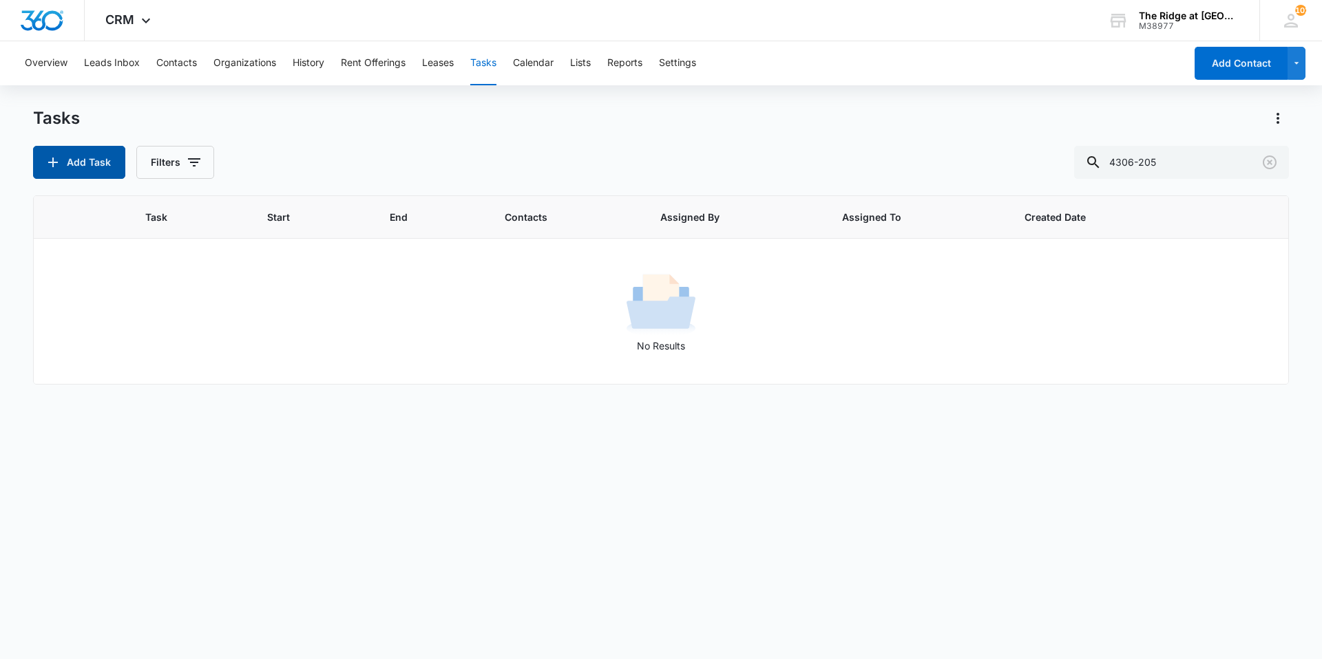
click at [85, 175] on button "Add Task" at bounding box center [79, 162] width 92 height 33
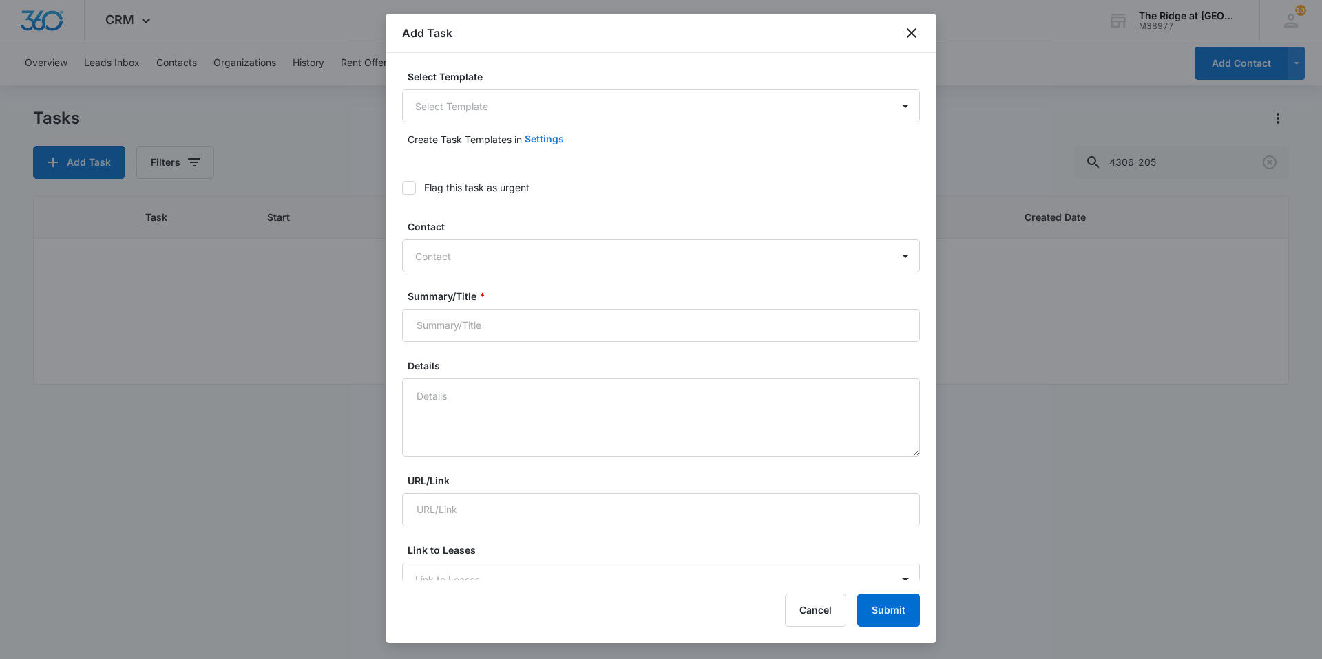
click at [531, 129] on button "Settings" at bounding box center [543, 139] width 39 height 33
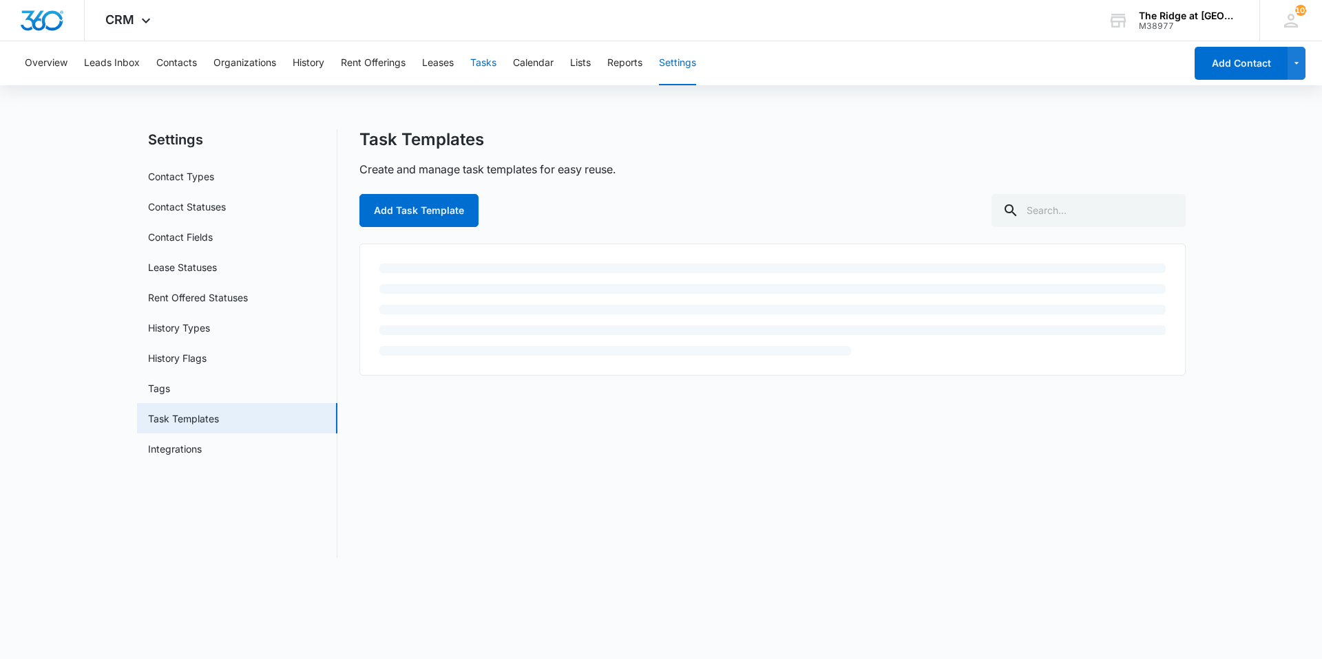
click at [489, 75] on button "Tasks" at bounding box center [483, 63] width 26 height 44
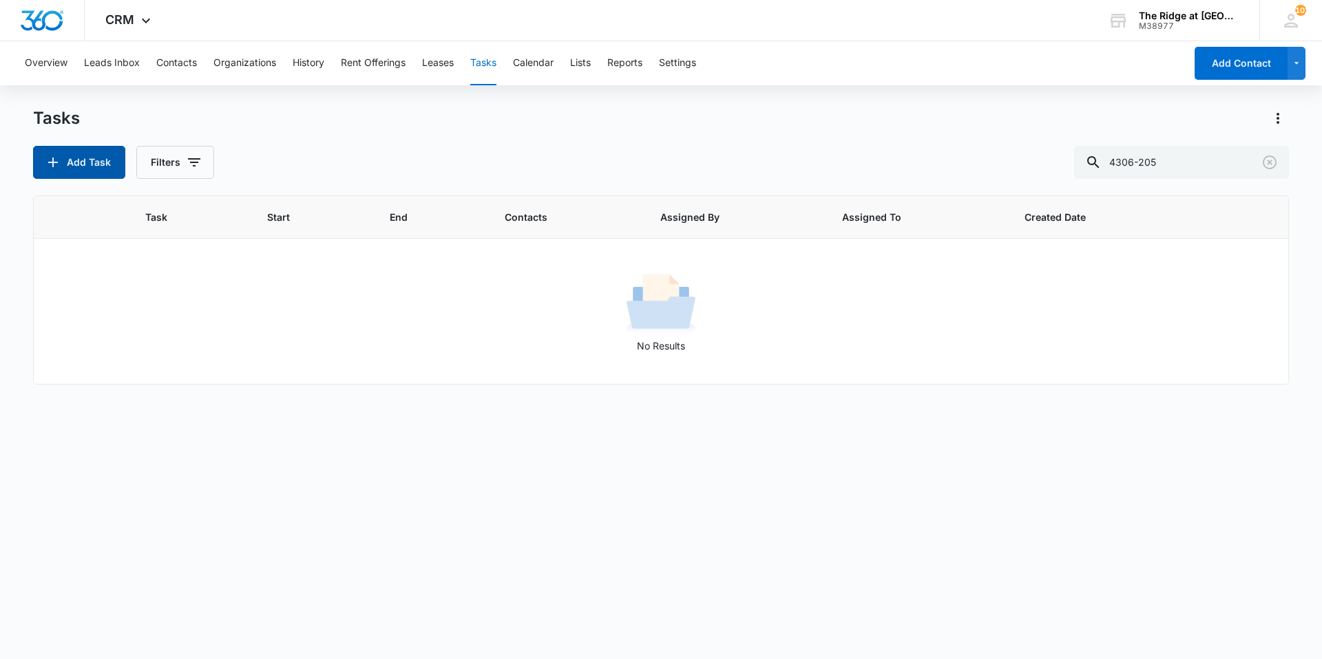
click at [103, 163] on button "Add Task" at bounding box center [79, 162] width 92 height 33
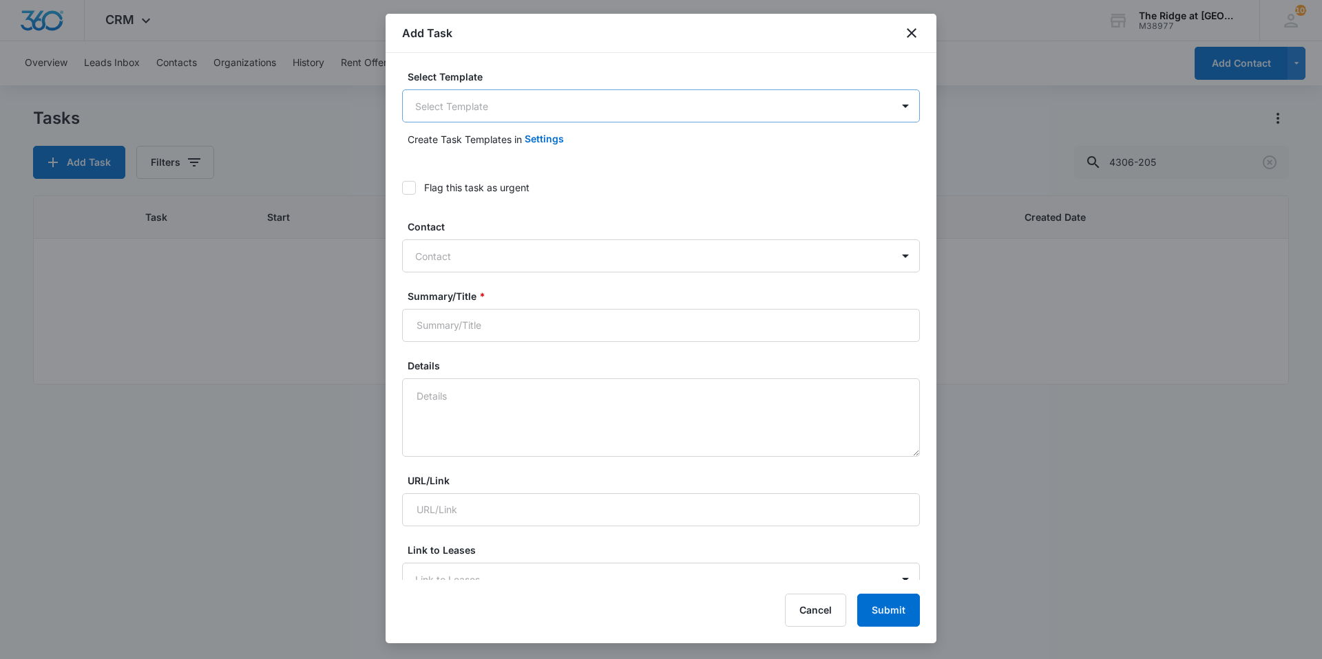
click at [468, 101] on body "CRM Apps Reputation Websites Forms CRM Email Social Content Ads Intelligence Fi…" at bounding box center [661, 329] width 1322 height 659
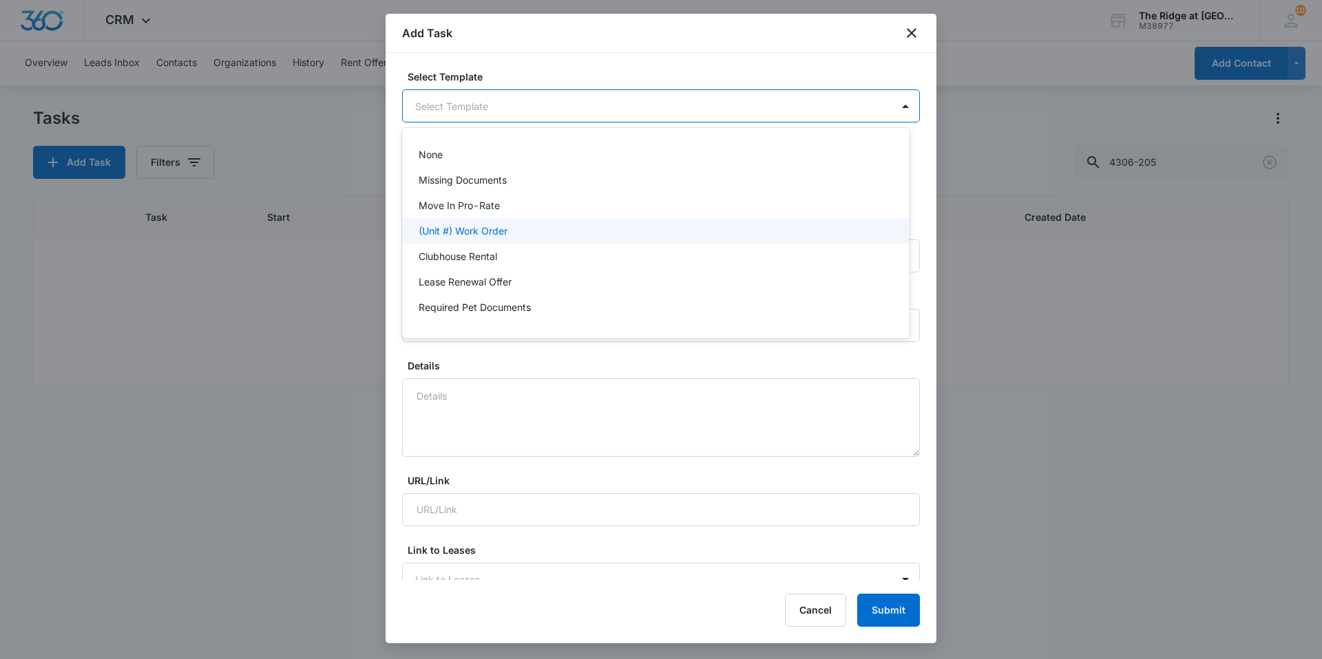
click at [485, 223] on div "(Unit #) Work Order" at bounding box center [655, 230] width 507 height 25
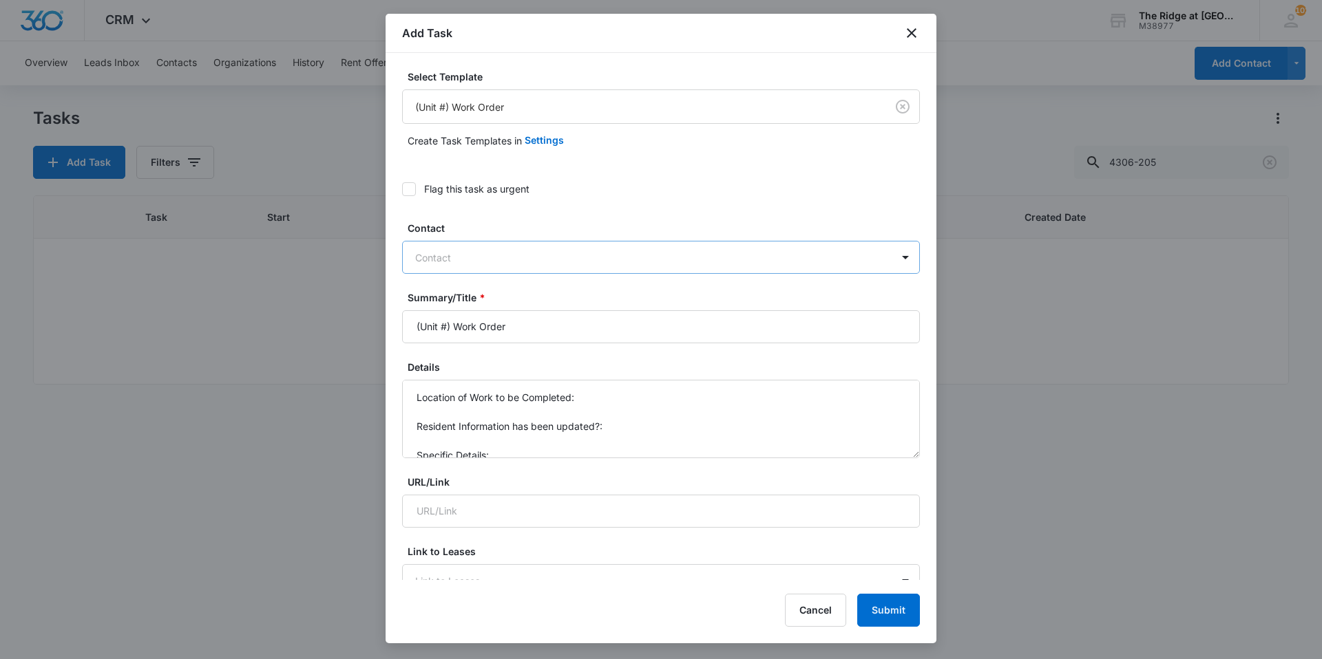
click at [503, 253] on div at bounding box center [652, 257] width 475 height 17
type input "tristan"
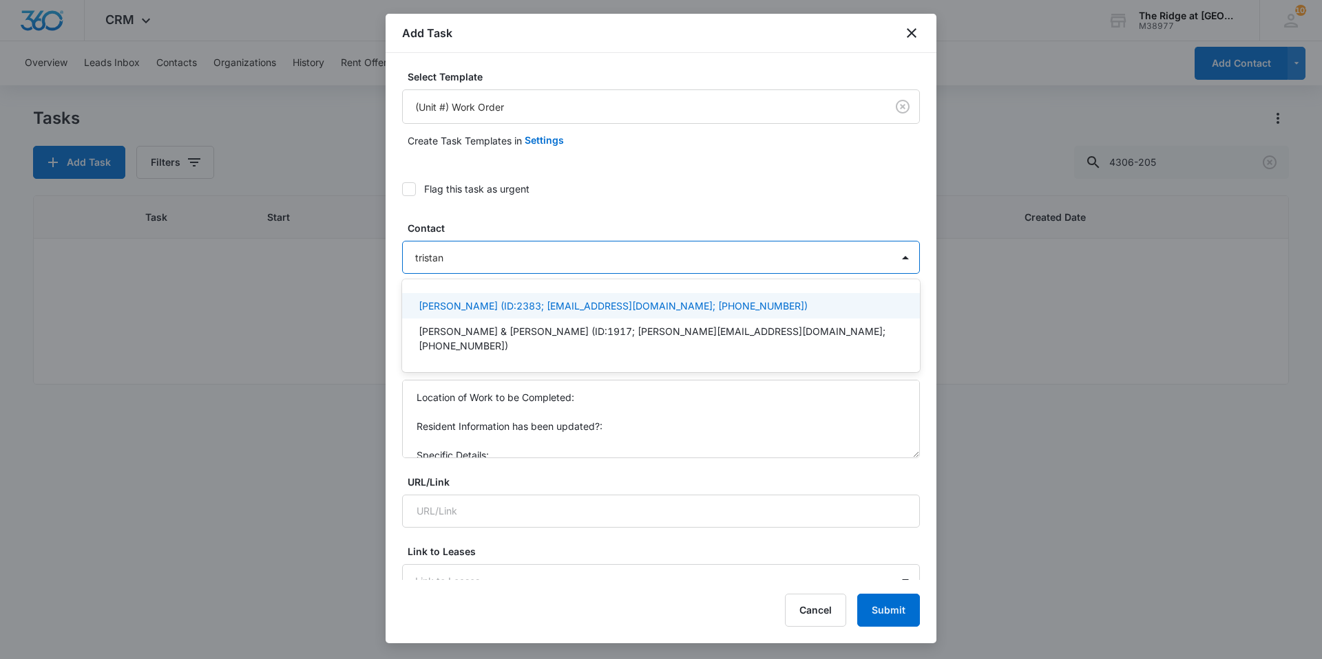
click at [471, 301] on p "[PERSON_NAME] (ID:2383; [EMAIL_ADDRESS][DOMAIN_NAME]; [PHONE_NUMBER])" at bounding box center [612, 306] width 389 height 14
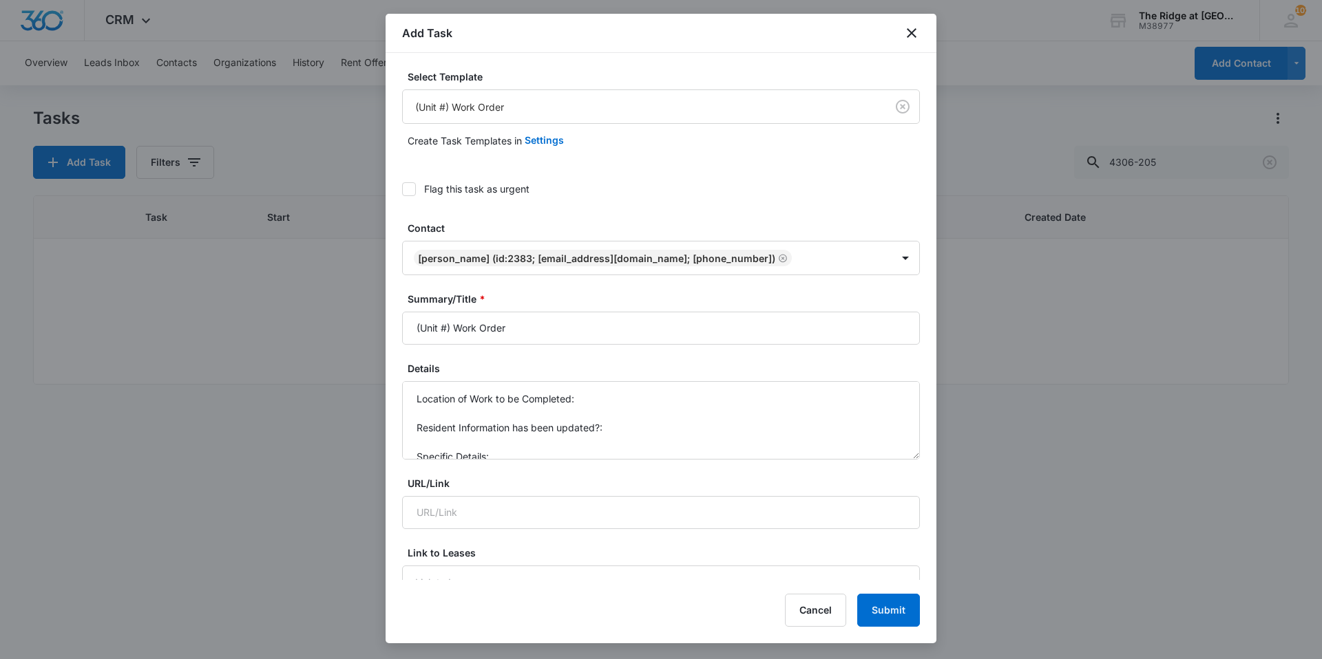
drag, startPoint x: 449, startPoint y: 328, endPoint x: 404, endPoint y: 326, distance: 45.4
click at [404, 326] on input "(Unit #) Work Order" at bounding box center [661, 328] width 518 height 33
type input "4384-307 Work Order"
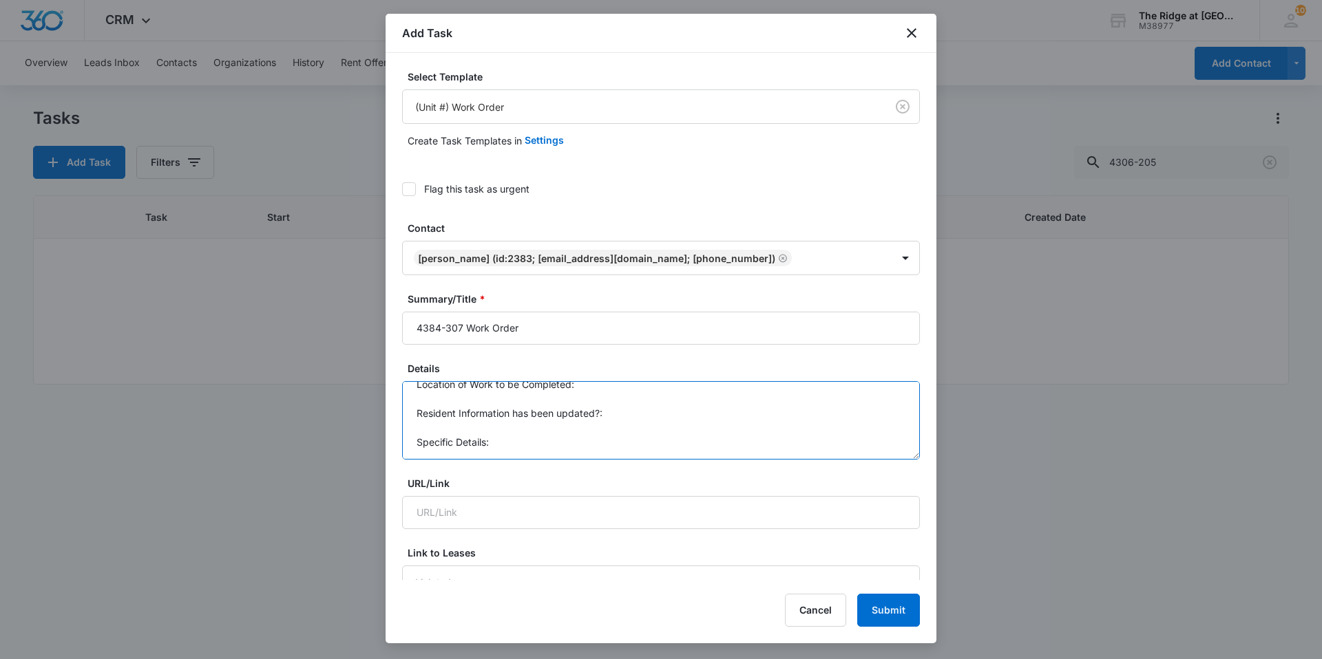
drag, startPoint x: 414, startPoint y: 400, endPoint x: 507, endPoint y: 453, distance: 106.4
click at [507, 453] on textarea "Location of Work to be Completed: Resident Information has been updated?: Speci…" at bounding box center [661, 420] width 518 height 78
type textarea "Oven stopped working, said breakers didn't trip."
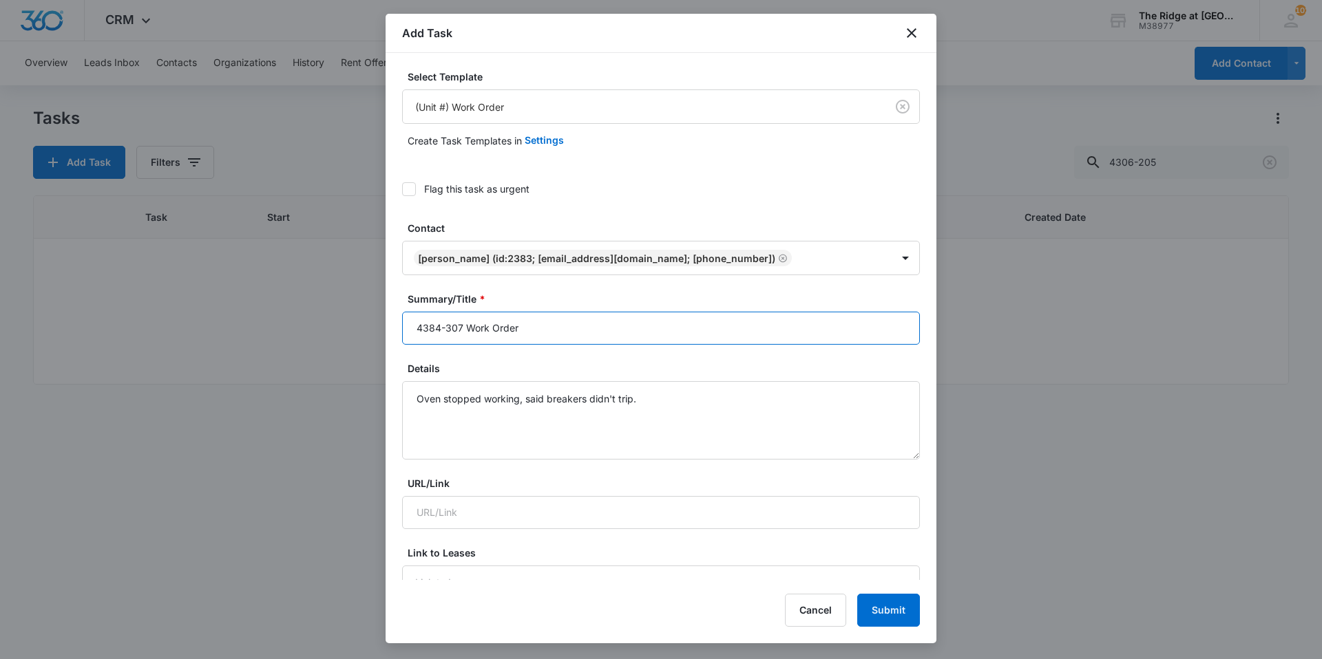
click at [529, 328] on input "4384-307 Work Order" at bounding box center [661, 328] width 518 height 33
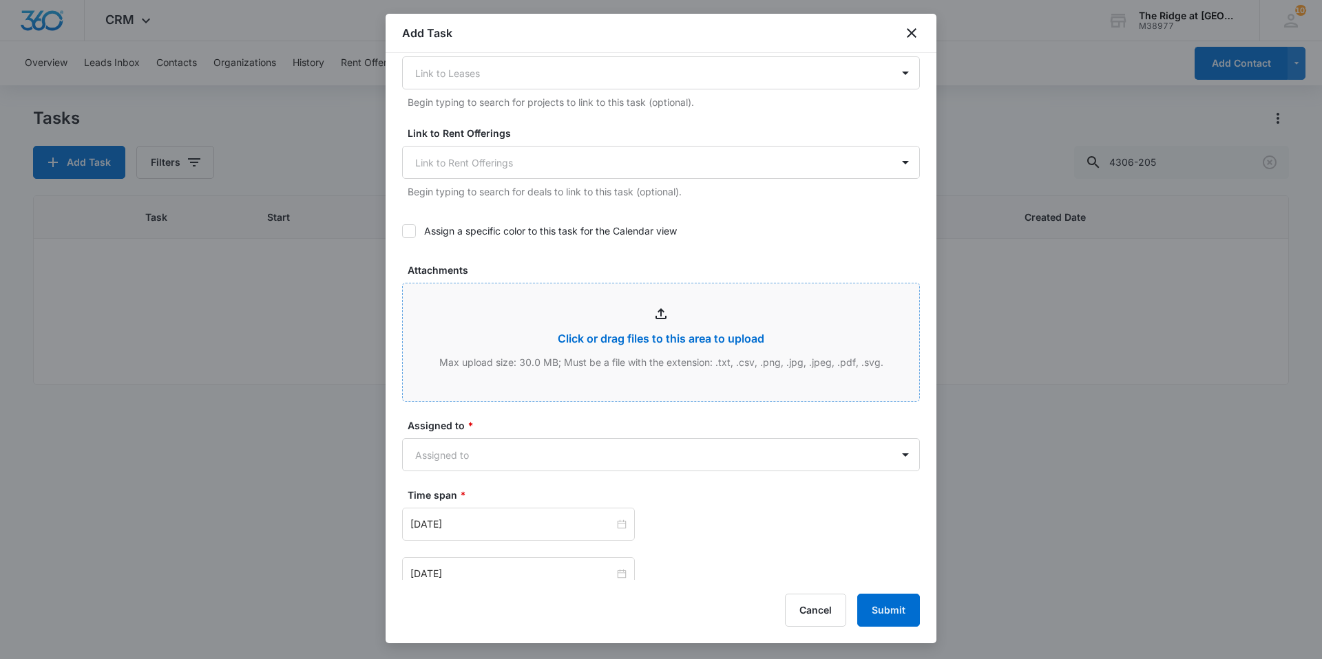
scroll to position [745, 0]
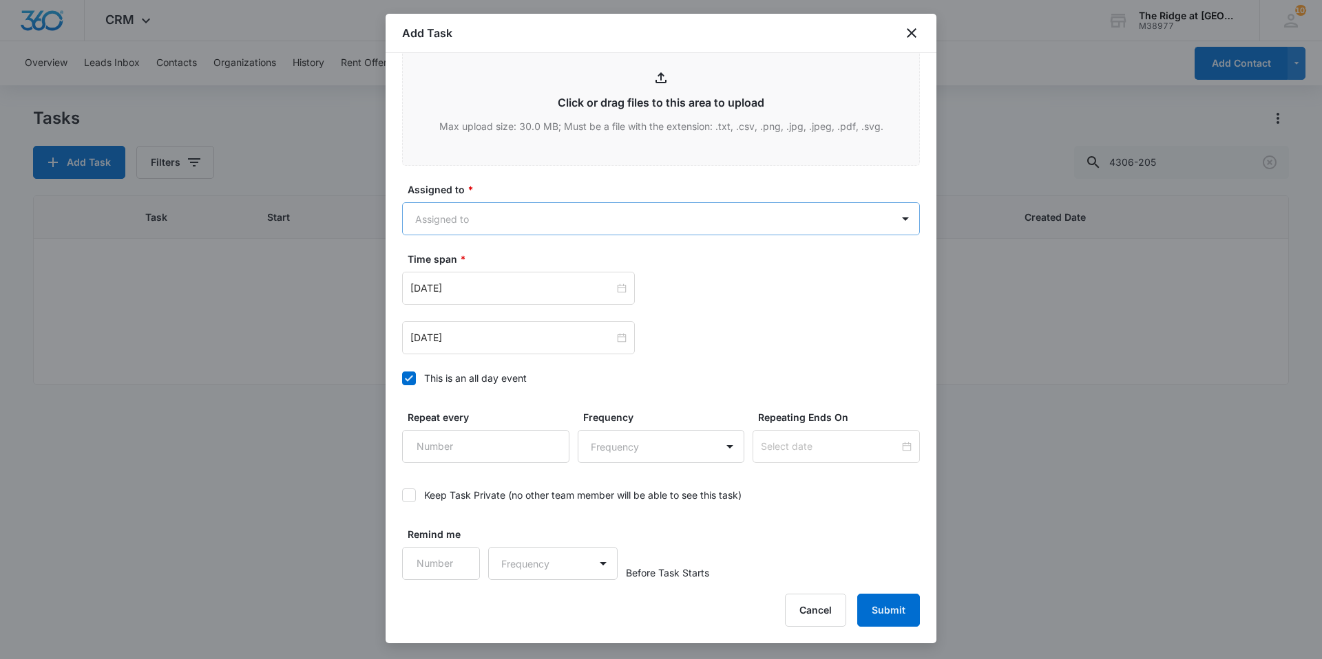
type input "4384-307 Work Order Oven"
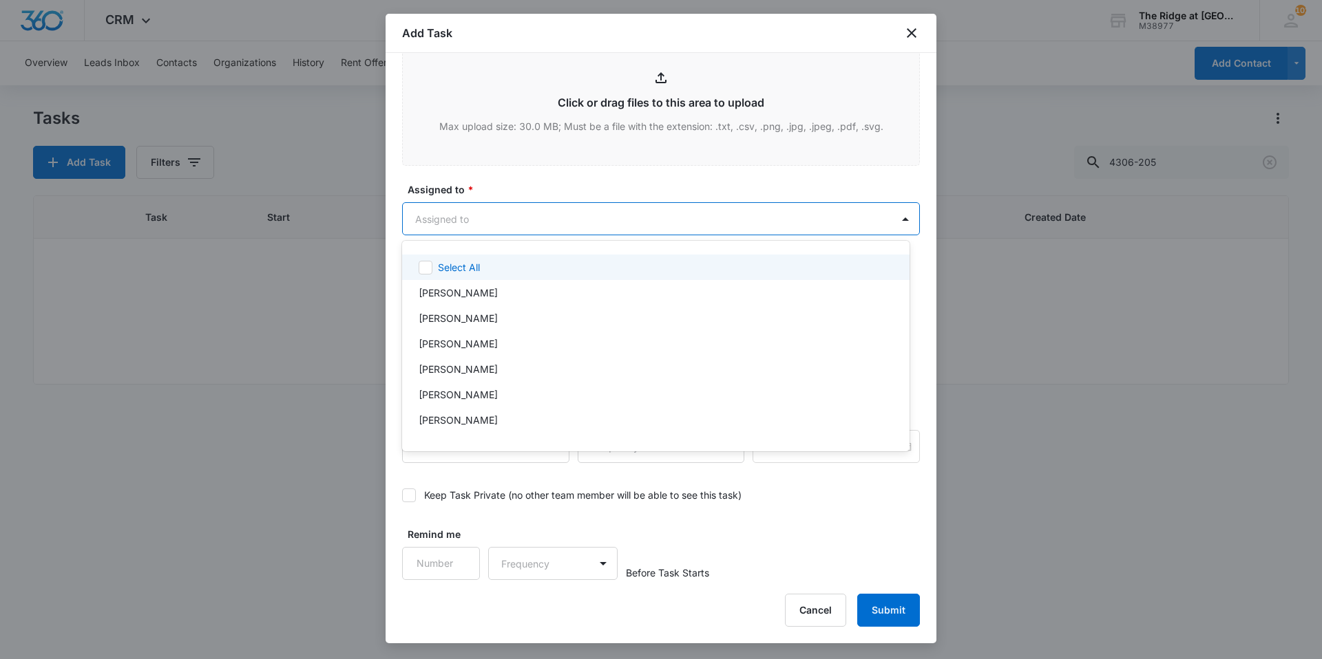
click at [475, 216] on body "CRM Apps Reputation Websites Forms CRM Email Social Content Ads Intelligence Fi…" at bounding box center [661, 329] width 1322 height 659
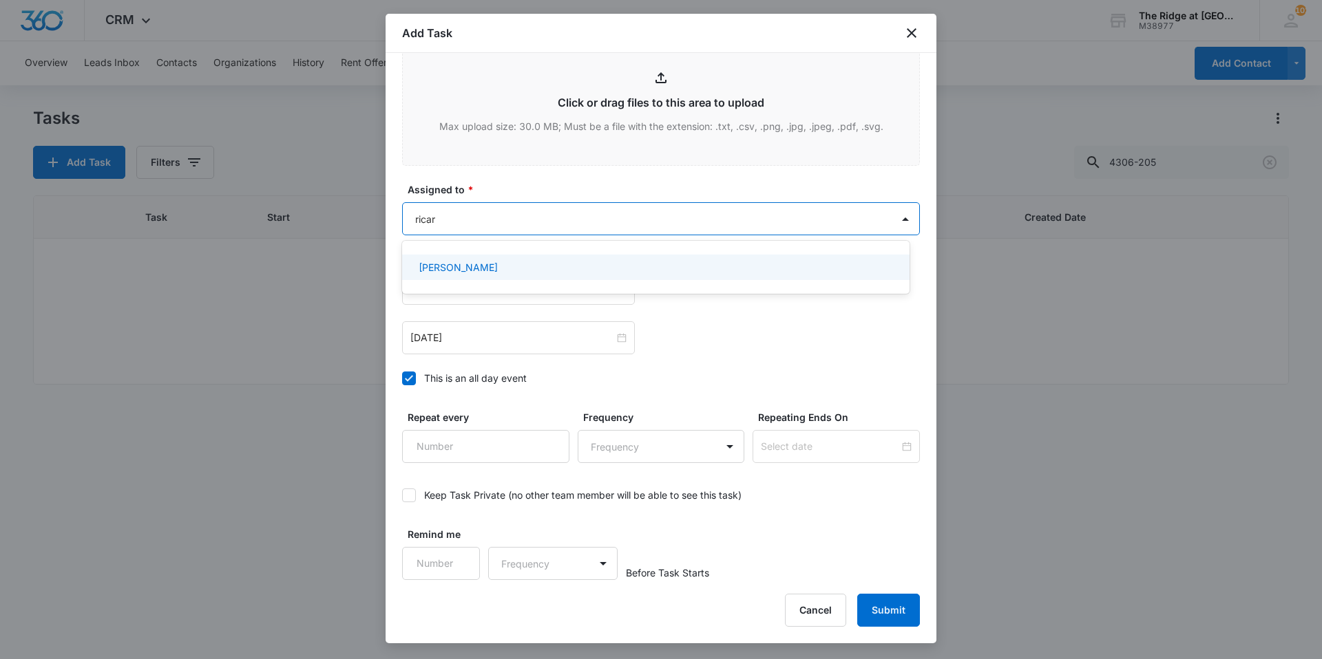
type input "[PERSON_NAME]"
click at [460, 268] on p "[PERSON_NAME]" at bounding box center [457, 267] width 79 height 14
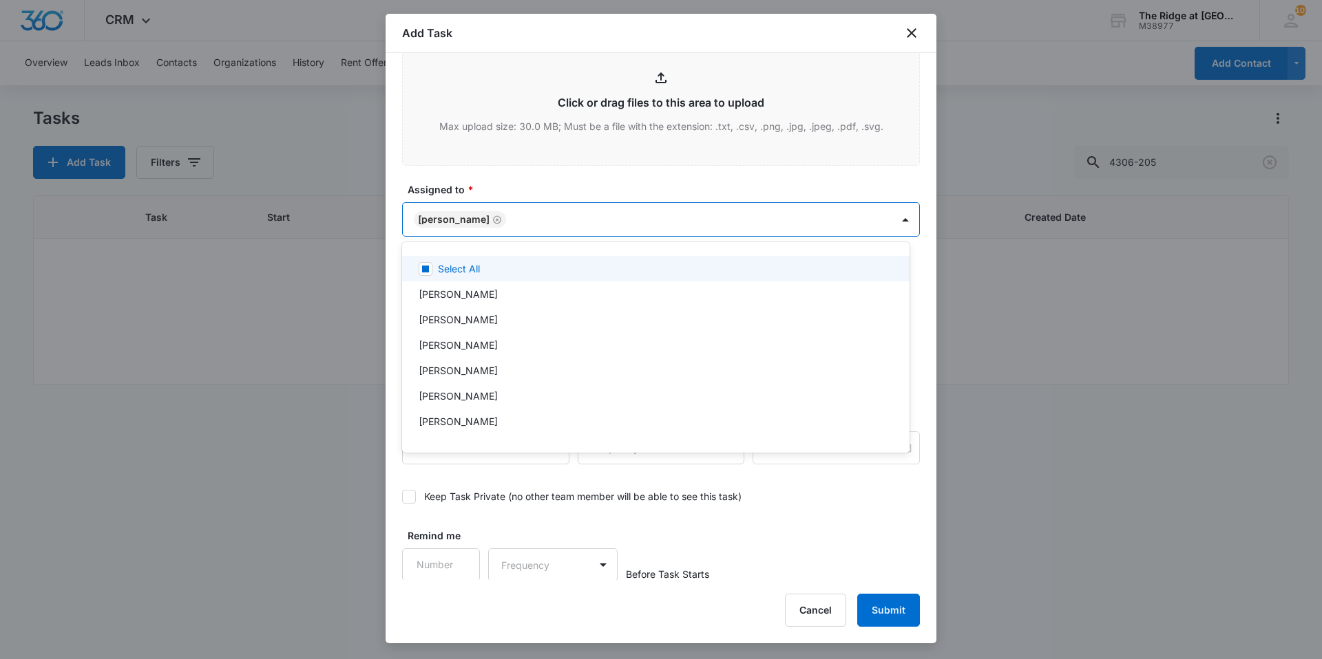
click at [531, 176] on div at bounding box center [661, 329] width 1322 height 659
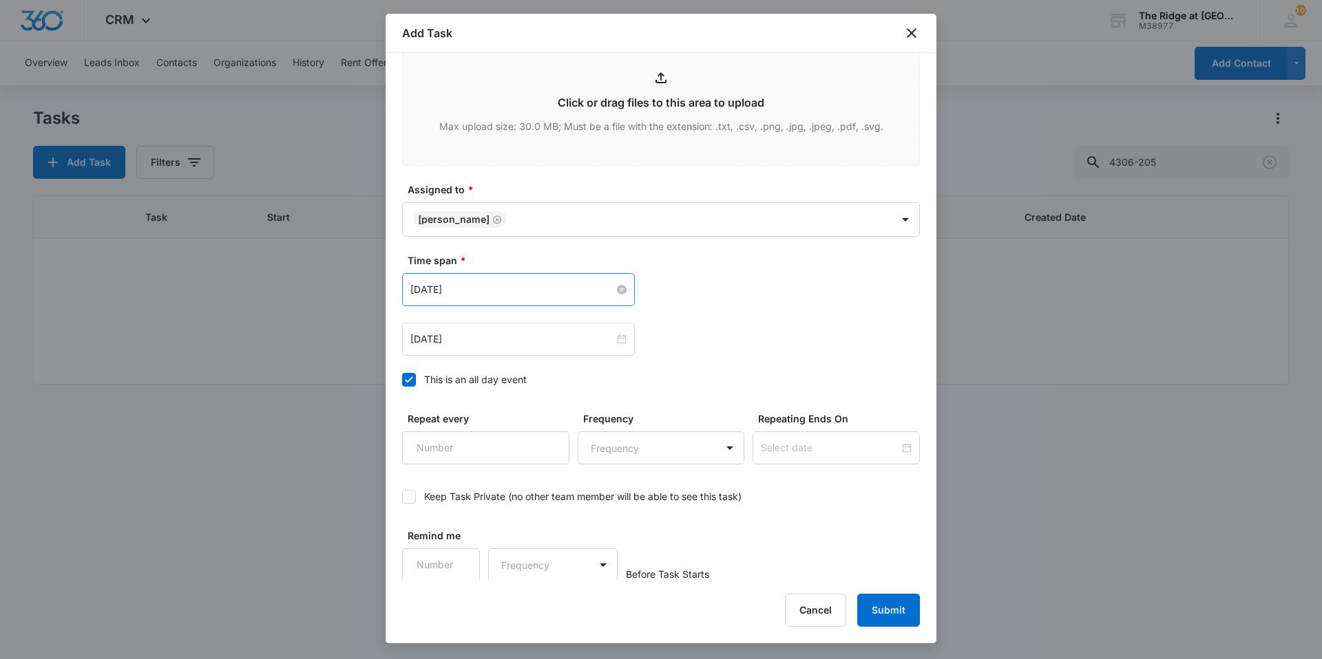
scroll to position [747, 0]
click at [526, 295] on input "[DATE]" at bounding box center [512, 288] width 204 height 15
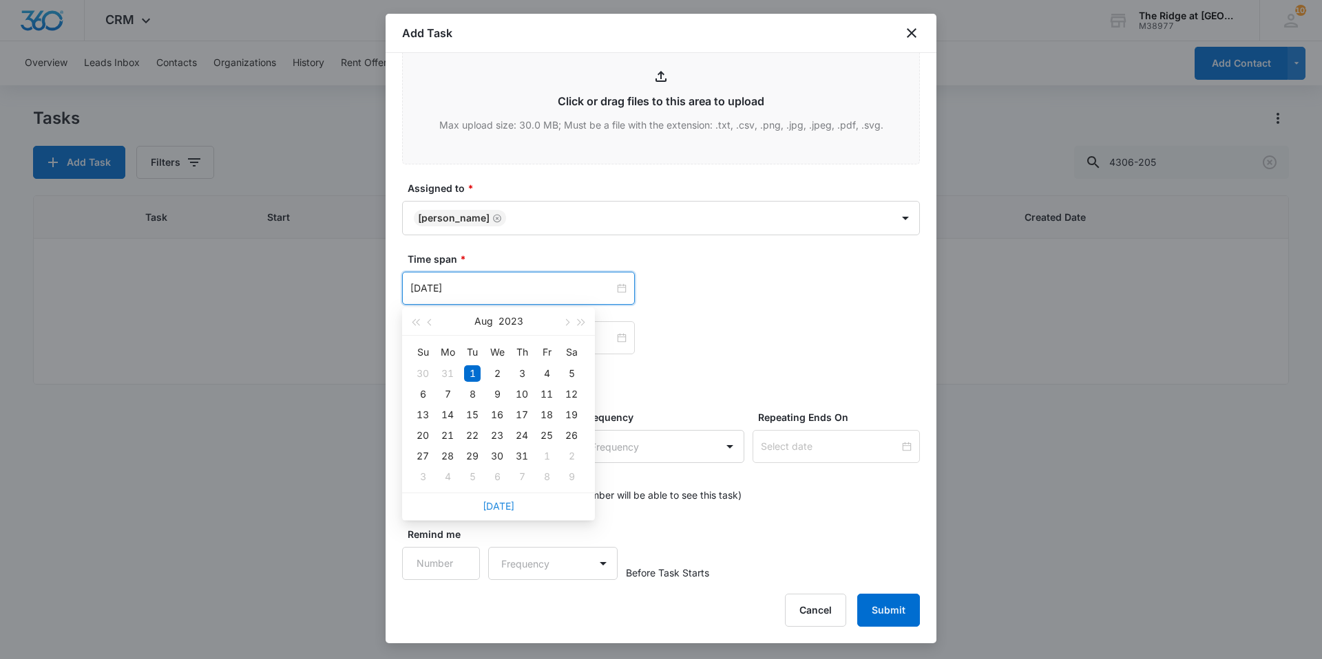
click at [502, 504] on link "[DATE]" at bounding box center [499, 506] width 32 height 12
type input "[DATE]"
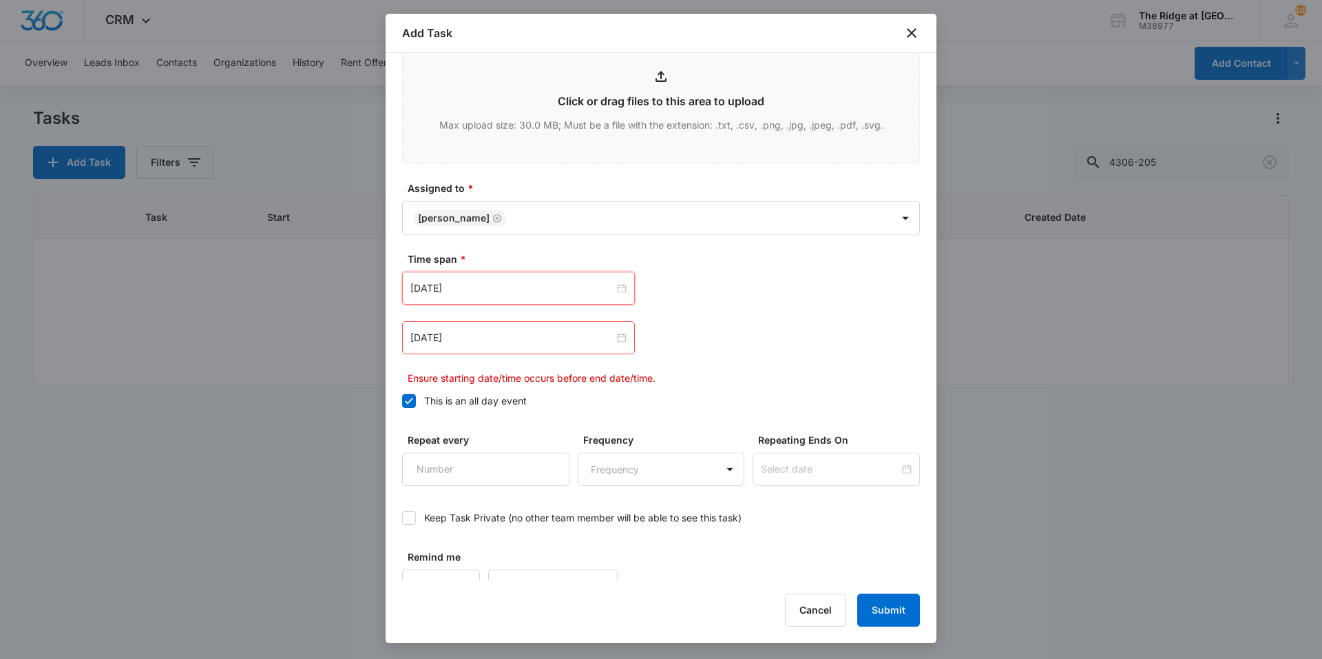
click at [513, 346] on div "[DATE]" at bounding box center [518, 337] width 233 height 33
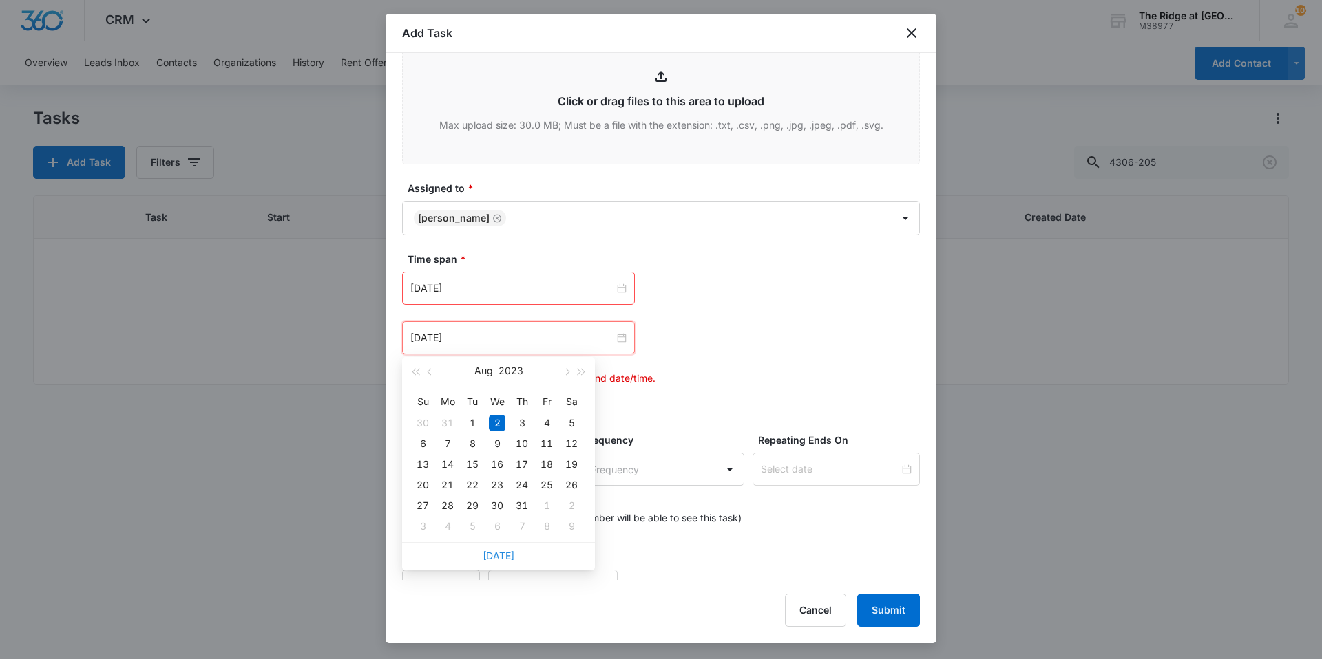
click at [511, 551] on link "[DATE]" at bounding box center [499, 556] width 32 height 12
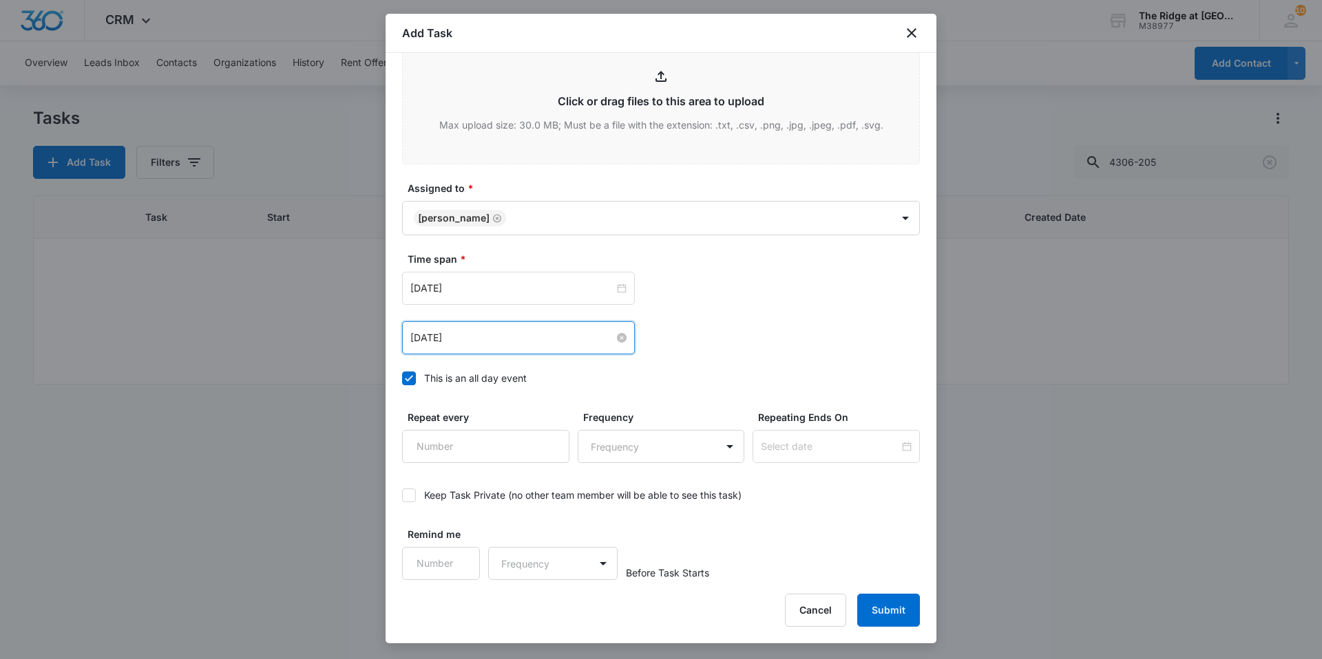
click at [489, 335] on input "[DATE]" at bounding box center [512, 337] width 204 height 15
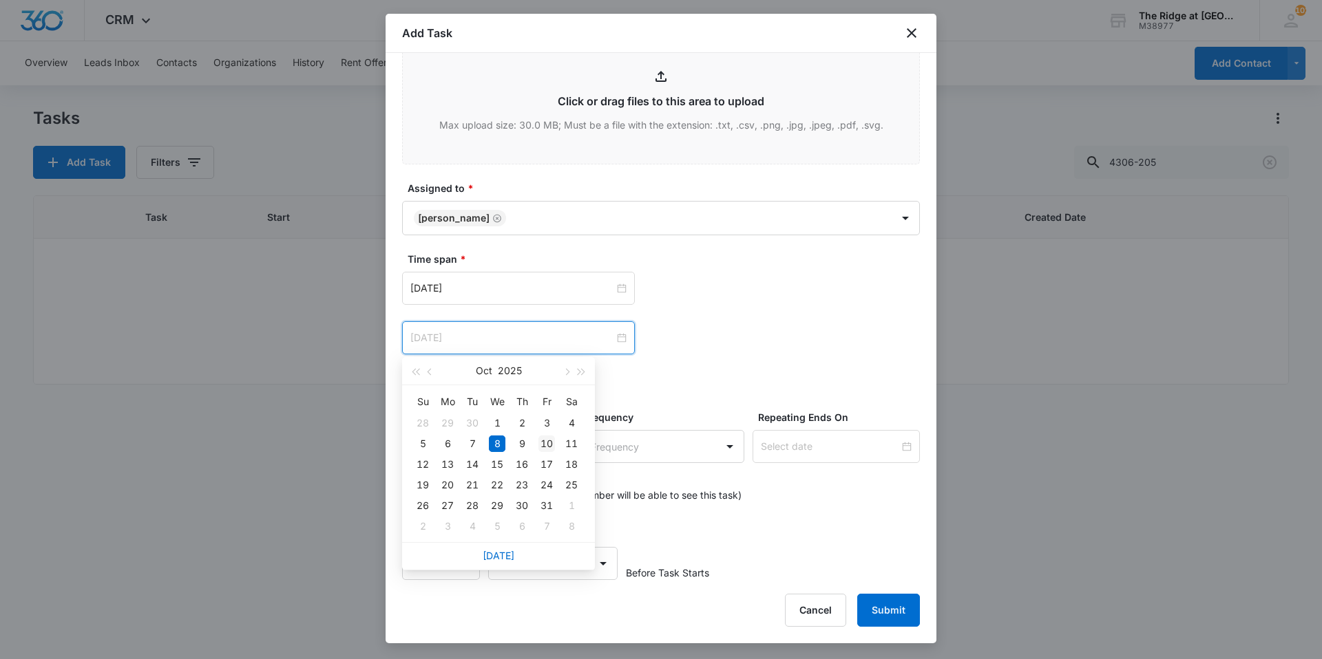
type input "[DATE]"
click at [544, 439] on div "10" at bounding box center [546, 444] width 17 height 17
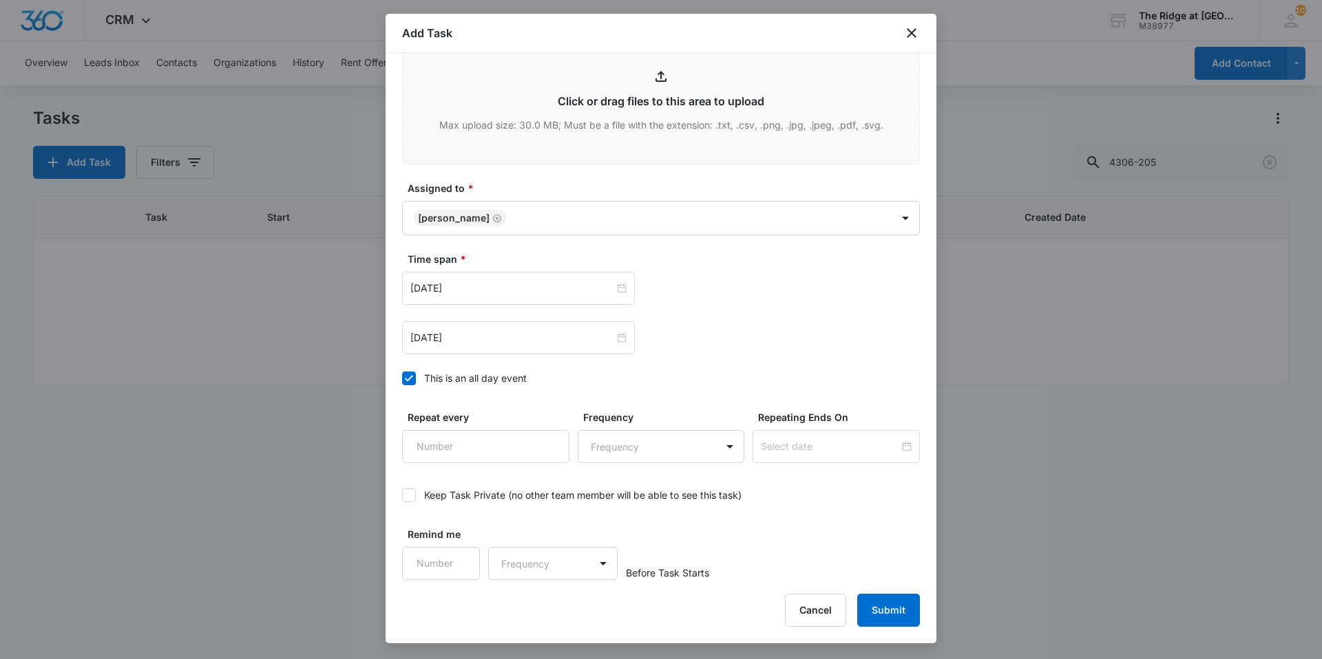
click at [663, 376] on label "This is an all day event" at bounding box center [661, 378] width 518 height 14
click at [402, 379] on input "This is an all day event" at bounding box center [402, 379] width 0 height 0
click at [540, 291] on input "[DATE]" at bounding box center [512, 288] width 204 height 15
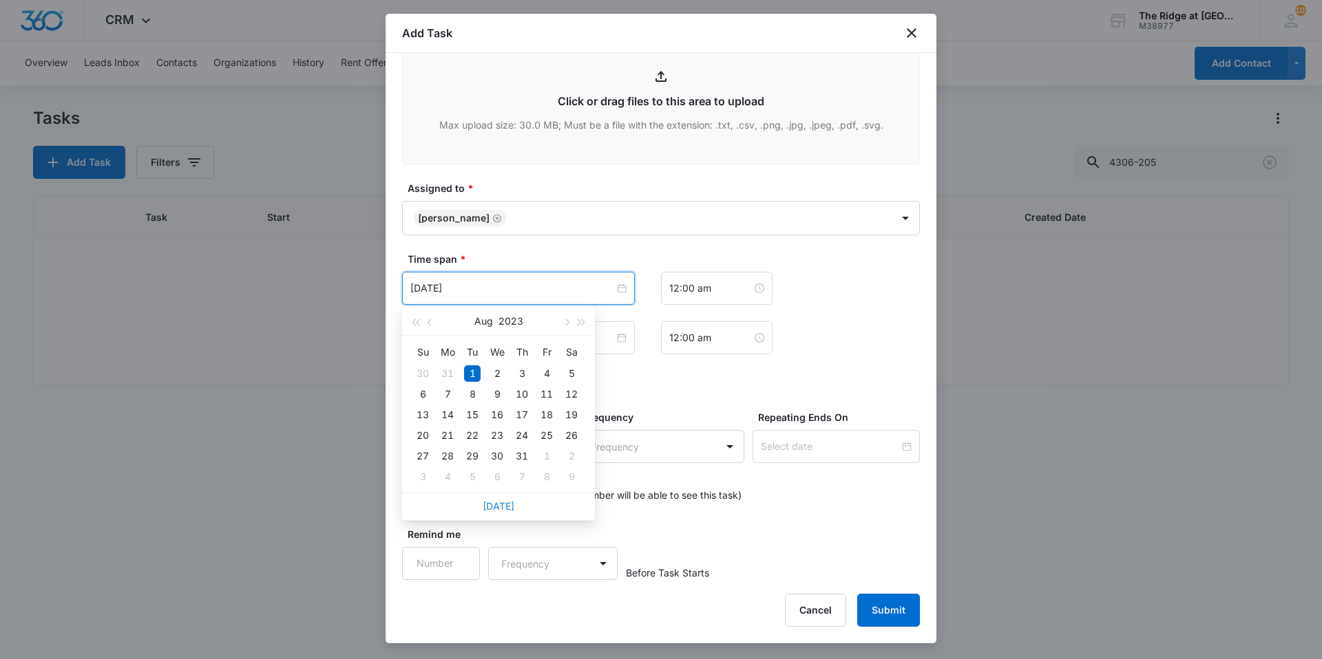
click at [498, 501] on div "[DATE]" at bounding box center [498, 507] width 193 height 28
click at [498, 501] on link "[DATE]" at bounding box center [499, 506] width 32 height 12
type input "[DATE]"
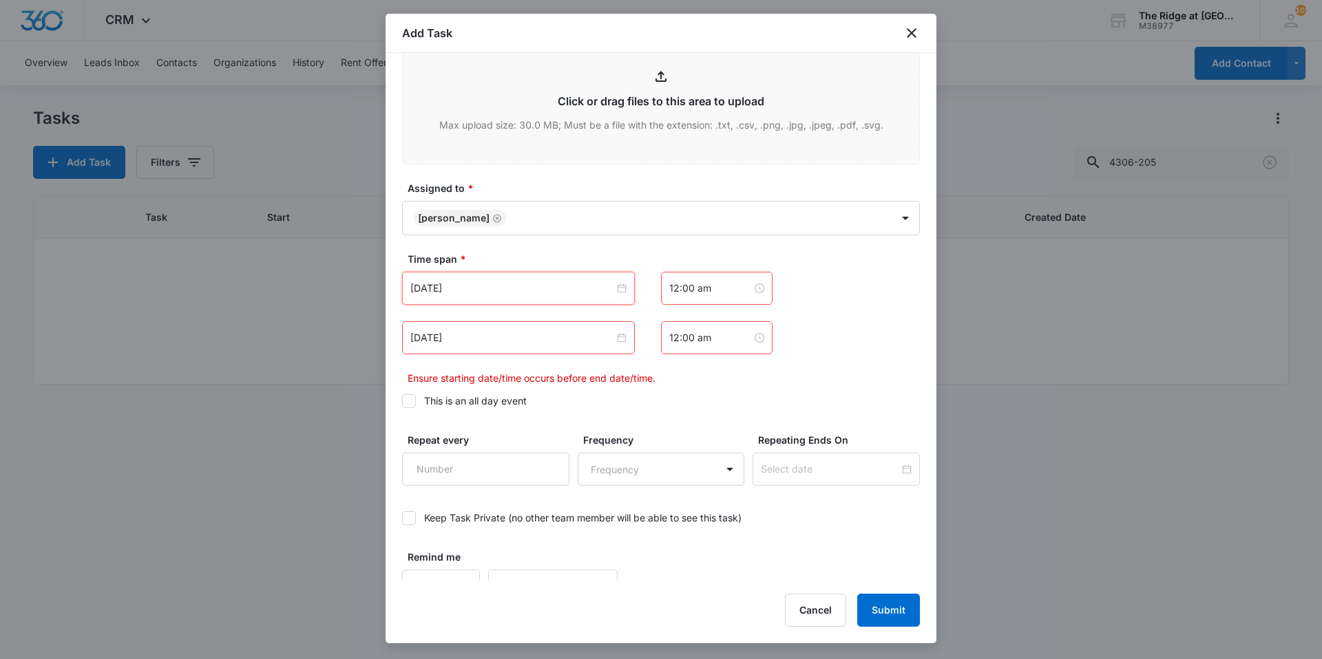
click at [486, 349] on div "[DATE]" at bounding box center [518, 337] width 233 height 33
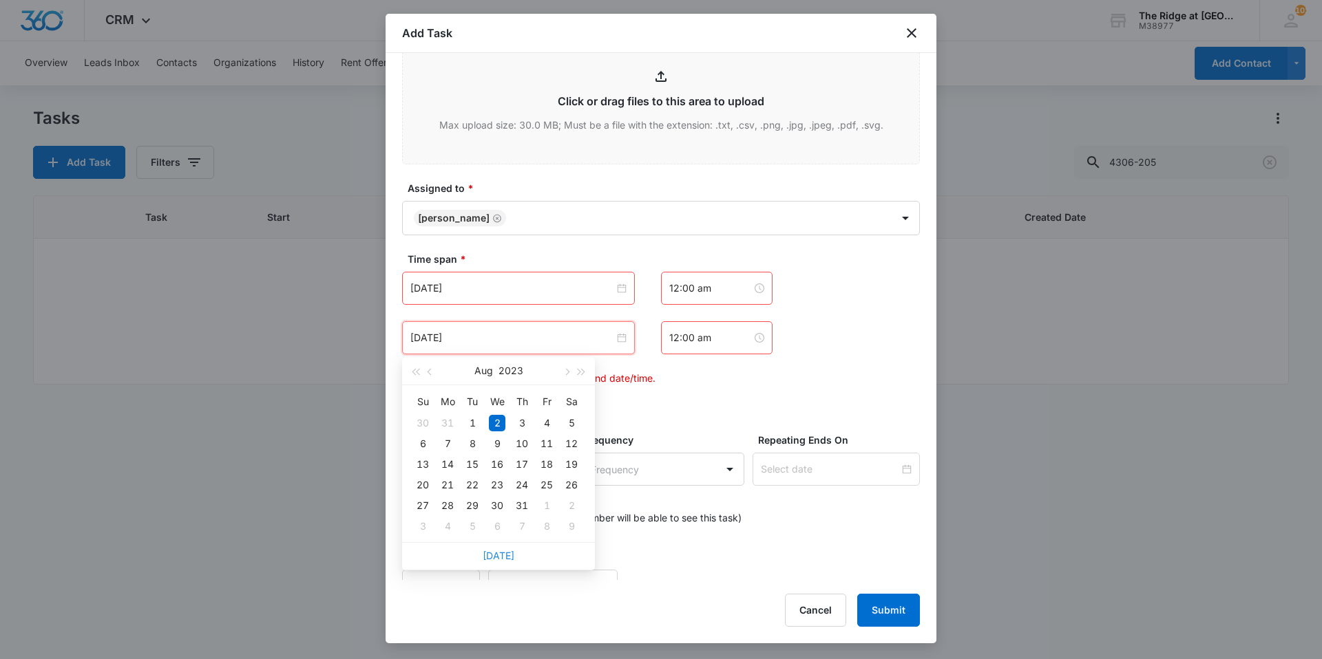
click at [503, 551] on link "[DATE]" at bounding box center [499, 556] width 32 height 12
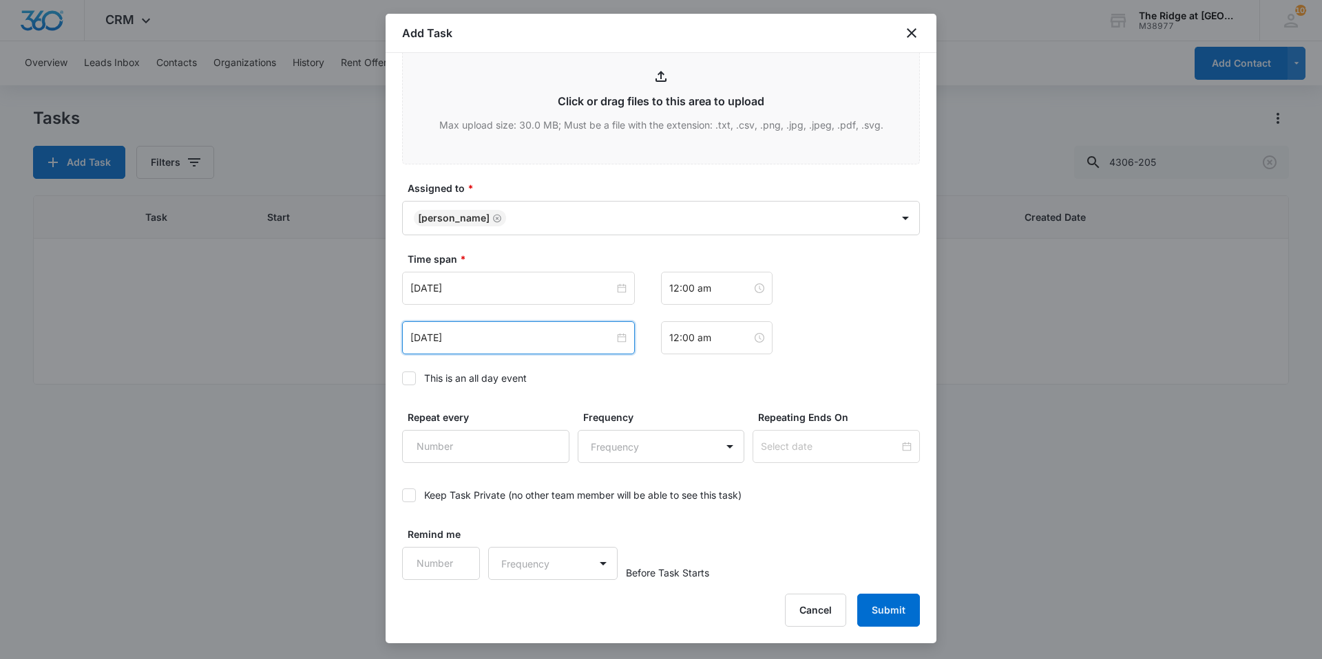
click at [499, 328] on div "[DATE]" at bounding box center [518, 337] width 233 height 33
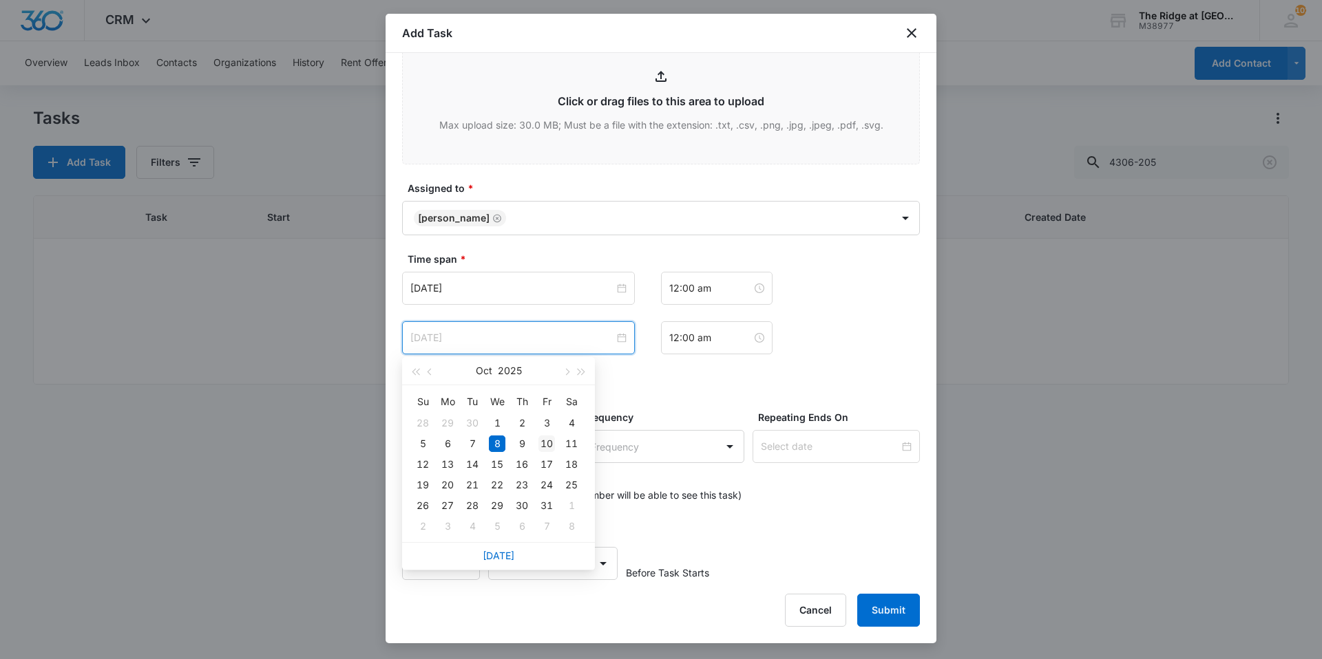
type input "[DATE]"
click at [549, 446] on div "10" at bounding box center [546, 444] width 17 height 17
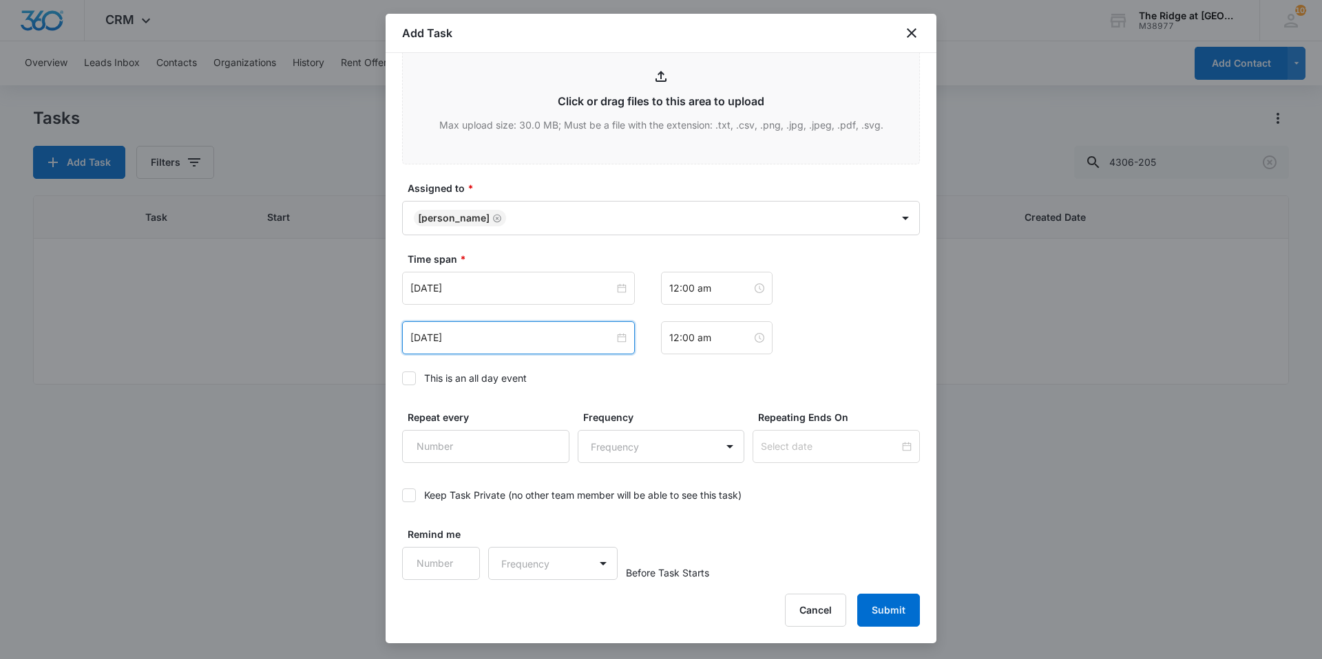
click at [812, 336] on div "[DATE] [DATE] Su Mo Tu We Th Fr Sa 28 29 30 1 2 3 4 5 6 7 8 9 10 11 12 13 14 15…" at bounding box center [661, 337] width 518 height 33
click at [888, 609] on button "Submit" at bounding box center [888, 610] width 63 height 33
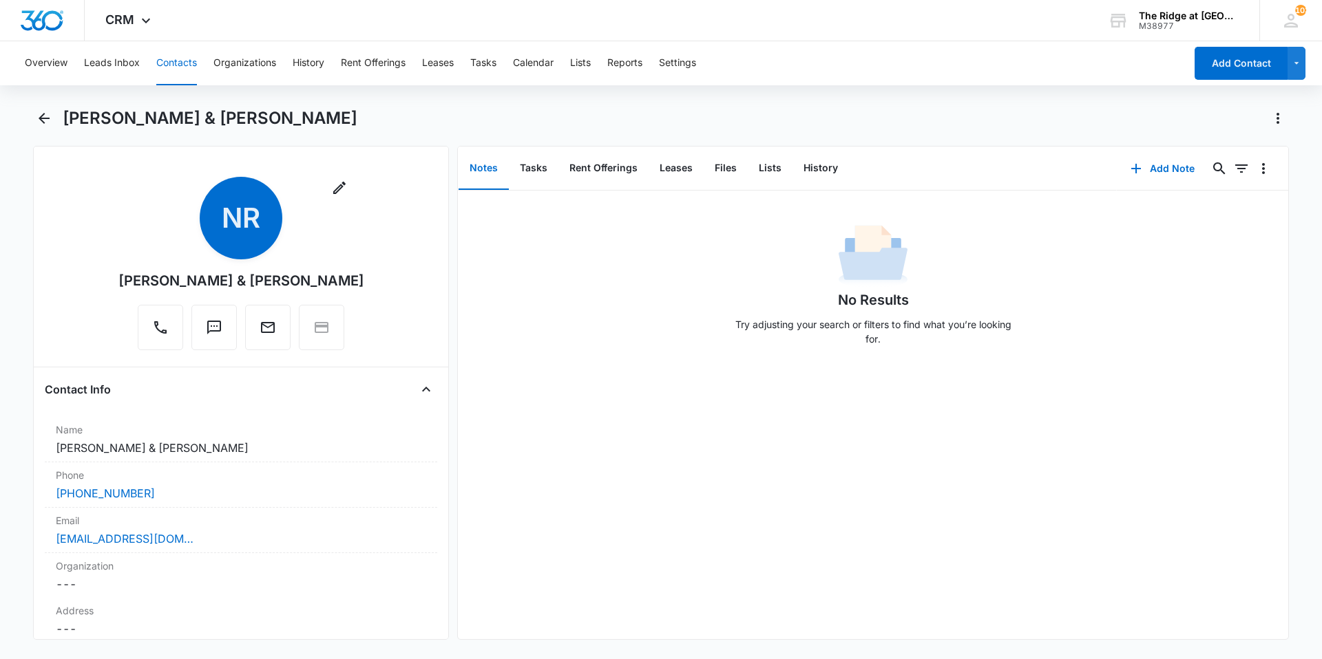
scroll to position [138, 0]
